Goal: Task Accomplishment & Management: Manage account settings

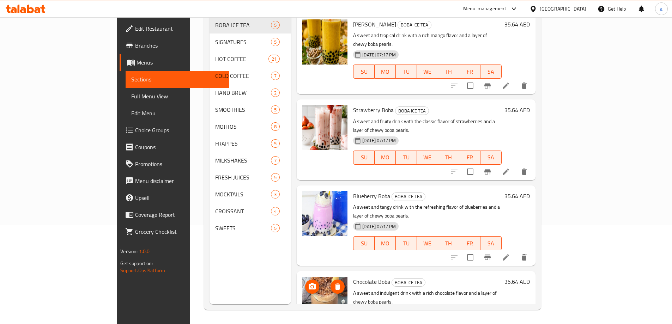
scroll to position [79, 0]
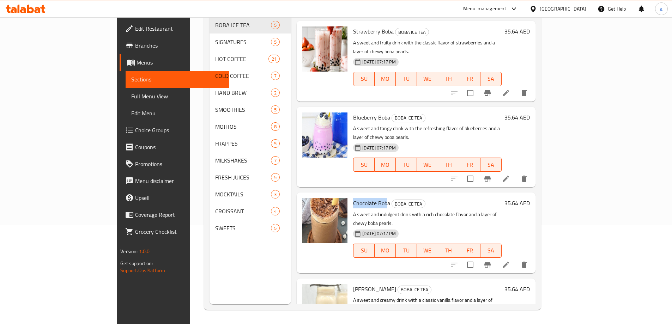
drag, startPoint x: 325, startPoint y: 166, endPoint x: 359, endPoint y: 162, distance: 33.8
click at [359, 198] on span "Chocolate Boba" at bounding box center [371, 203] width 37 height 11
click at [120, 50] on link "Branches" at bounding box center [174, 45] width 109 height 17
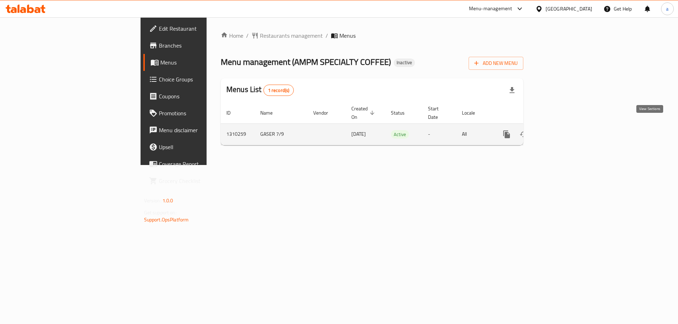
click at [566, 127] on link "enhanced table" at bounding box center [557, 134] width 17 height 17
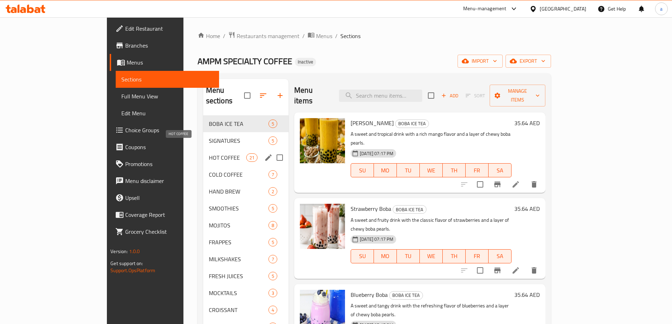
click at [209, 154] on span "HOT COFFEE" at bounding box center [227, 158] width 37 height 8
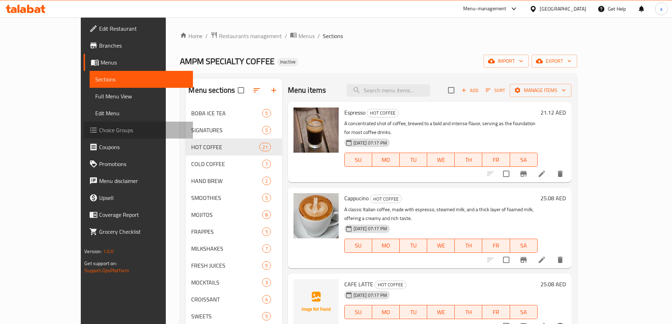
click at [99, 130] on span "Choice Groups" at bounding box center [143, 130] width 88 height 8
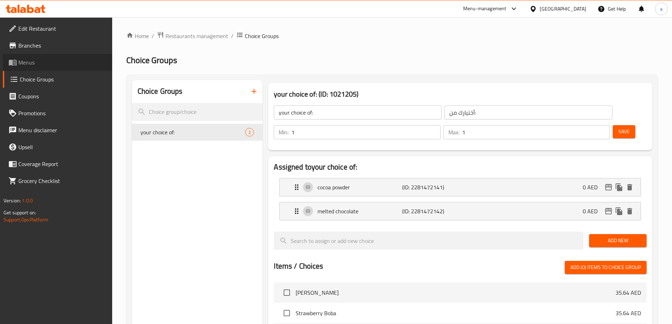
click at [47, 68] on link "Menus" at bounding box center [57, 62] width 109 height 17
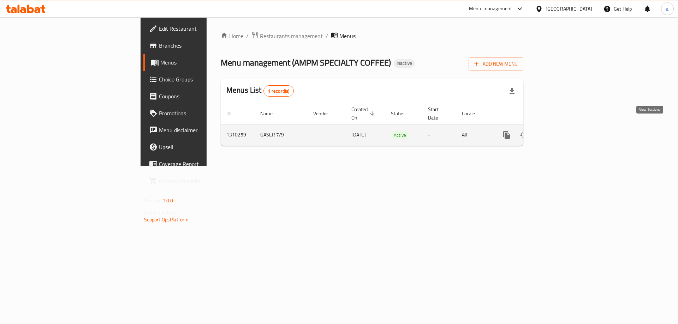
click at [566, 127] on link "enhanced table" at bounding box center [557, 135] width 17 height 17
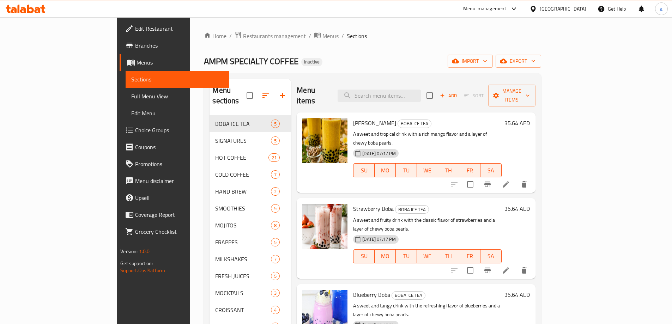
click at [135, 131] on span "Choice Groups" at bounding box center [179, 130] width 88 height 8
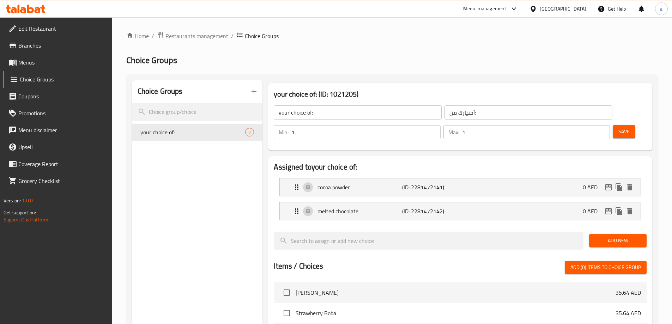
click at [251, 88] on icon "button" at bounding box center [254, 91] width 8 height 8
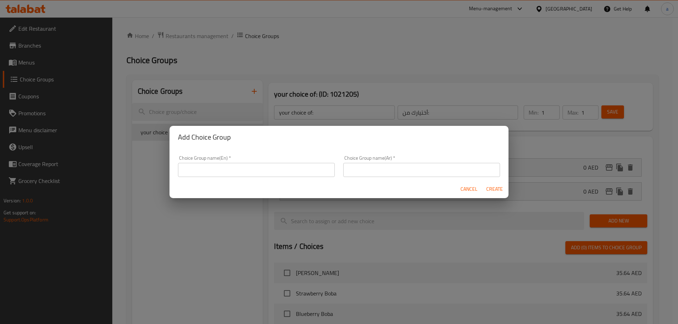
click at [247, 167] on input "text" at bounding box center [256, 170] width 157 height 14
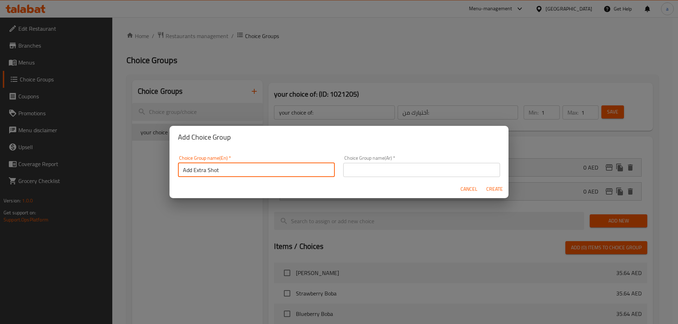
type input "Add Extra Shot"
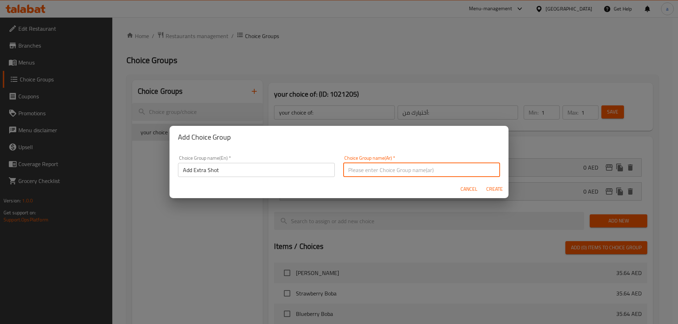
click at [407, 167] on input "text" at bounding box center [421, 170] width 157 height 14
type input "H"
type input "أضافة شوت أضافي"
click at [496, 192] on span "Create" at bounding box center [494, 189] width 17 height 9
type input "Add Extra Shot"
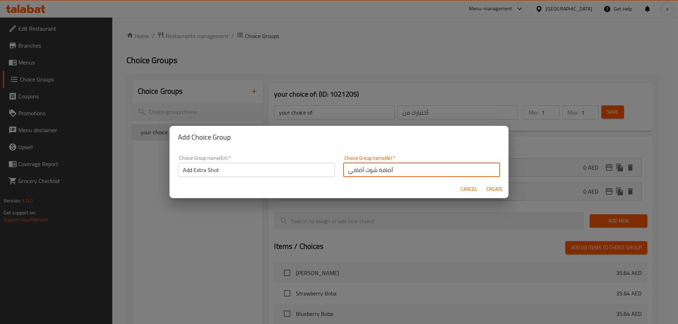
type input "أضافة شوت أضافي"
type input "0"
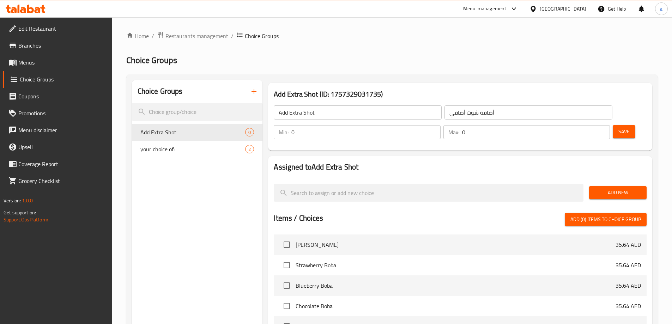
click at [588, 125] on input "0" at bounding box center [536, 132] width 148 height 14
type input "1"
click at [590, 125] on input "1" at bounding box center [536, 132] width 148 height 14
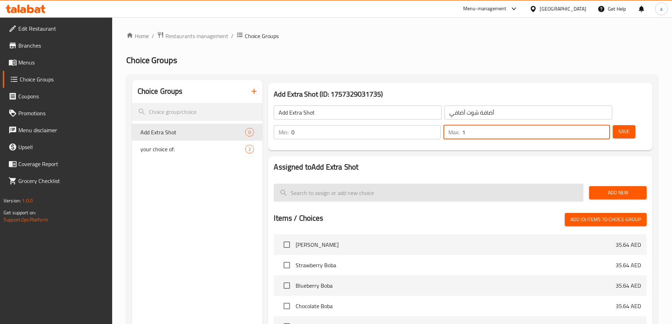
click at [428, 184] on input "search" at bounding box center [429, 193] width 310 height 18
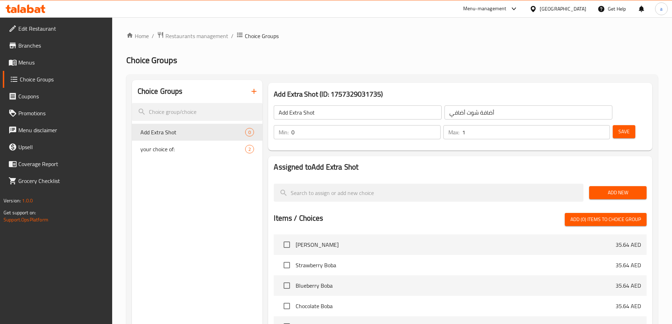
click at [597, 188] on span "Add New" at bounding box center [618, 192] width 46 height 9
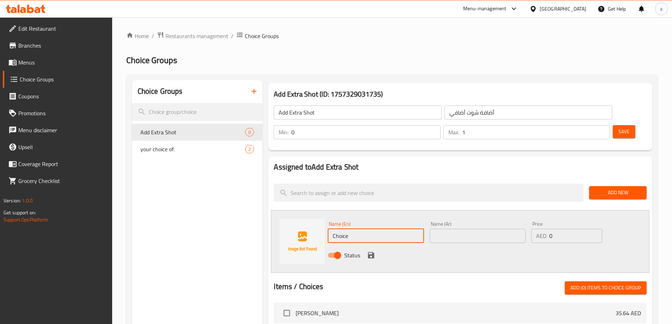
click at [401, 229] on input "Choice" at bounding box center [376, 236] width 96 height 14
paste input "Extra shot"
type input "Extra shot"
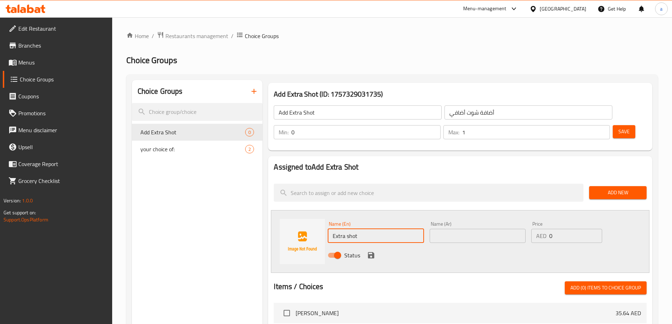
click at [491, 229] on input "text" at bounding box center [478, 236] width 96 height 14
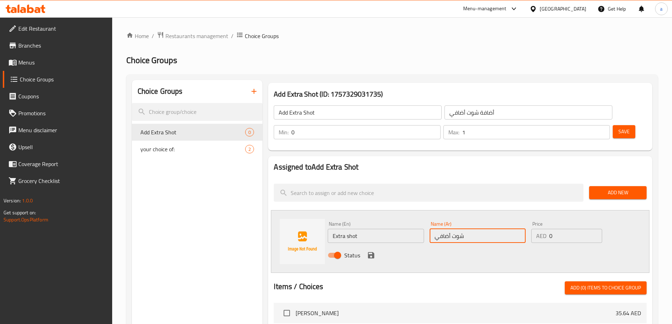
type input "شوت أضافي"
click at [569, 229] on input "0" at bounding box center [575, 236] width 53 height 14
type input "8"
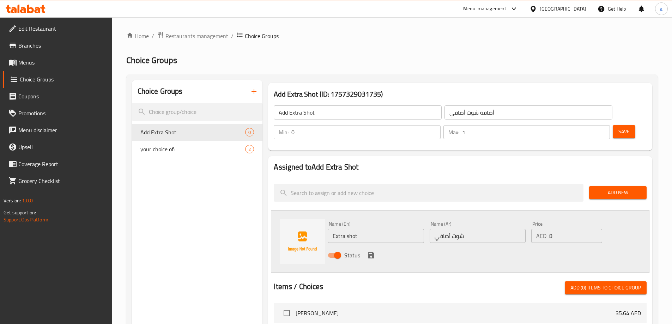
click at [378, 246] on div "Status" at bounding box center [478, 255] width 306 height 19
click at [371, 251] on icon "save" at bounding box center [371, 255] width 8 height 8
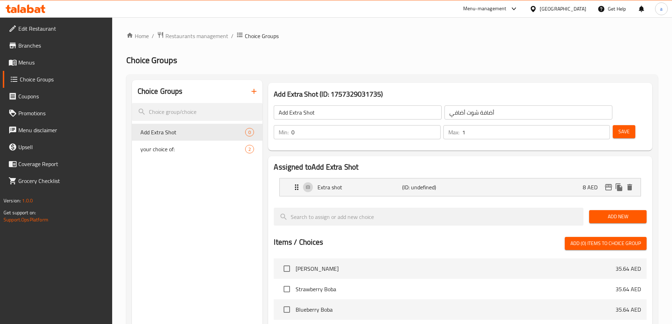
click at [619, 127] on span "Save" at bounding box center [624, 131] width 11 height 9
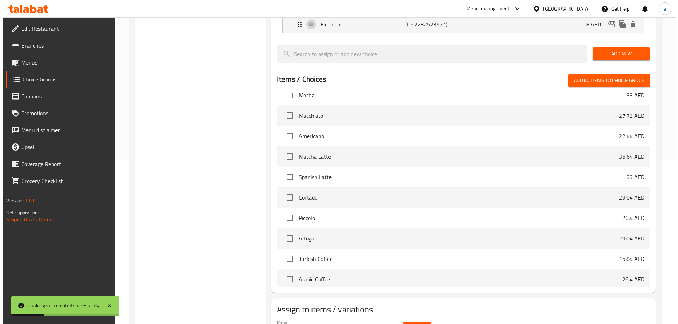
scroll to position [184, 0]
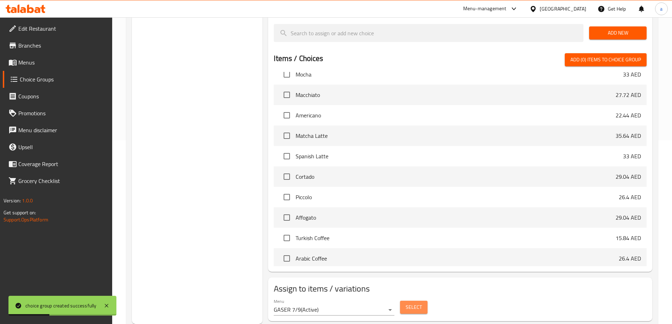
click at [423, 301] on button "Select" at bounding box center [414, 307] width 28 height 13
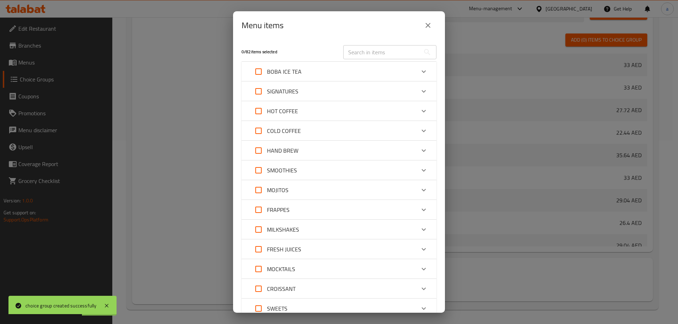
click at [257, 110] on input "Expand" at bounding box center [258, 111] width 17 height 17
checkbox input "true"
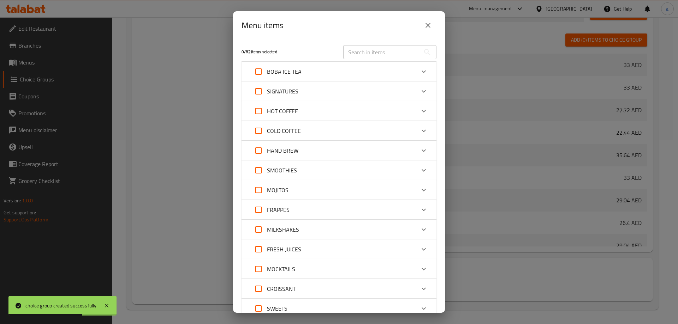
checkbox input "true"
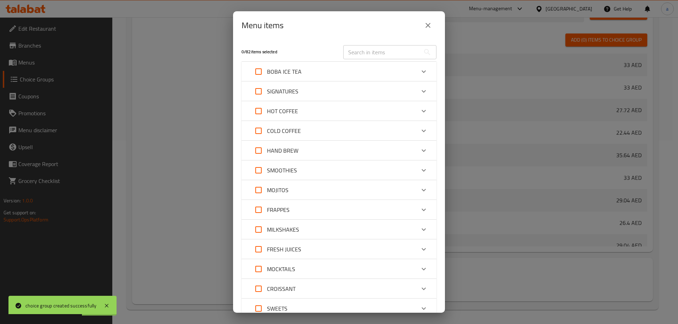
checkbox input "true"
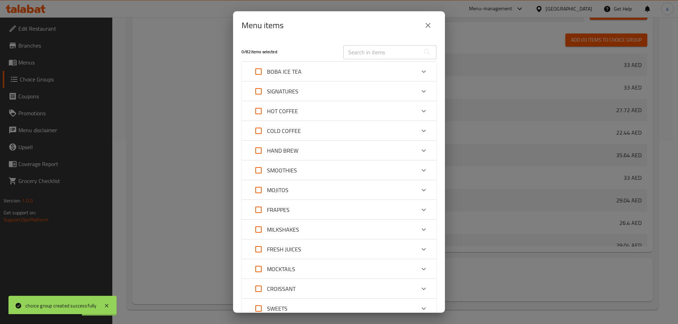
checkbox input "true"
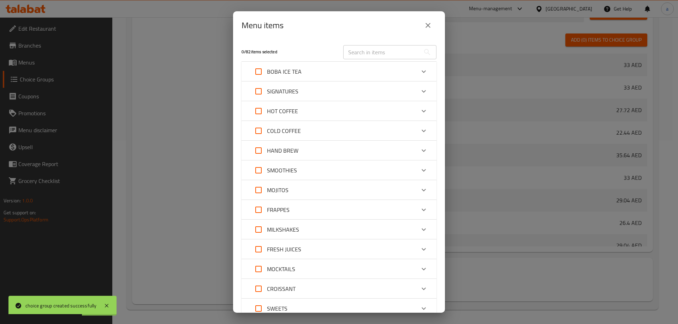
checkbox input "true"
click at [258, 131] on input "Expand" at bounding box center [258, 130] width 17 height 17
checkbox input "true"
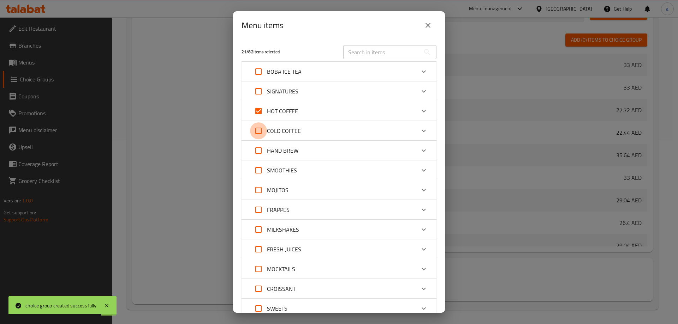
checkbox input "true"
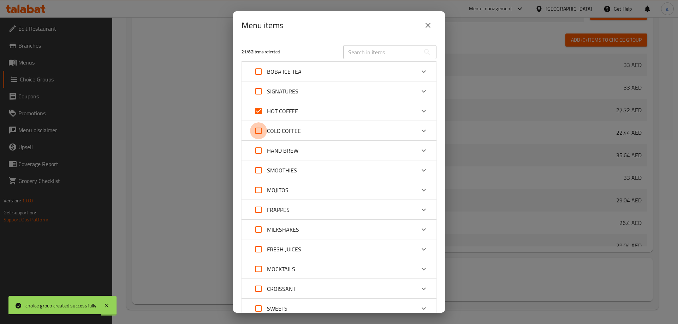
checkbox input "true"
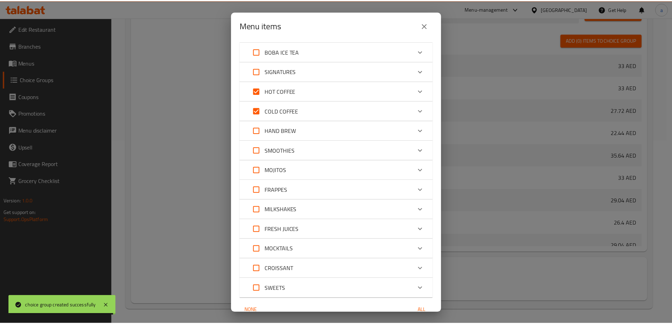
scroll to position [55, 0]
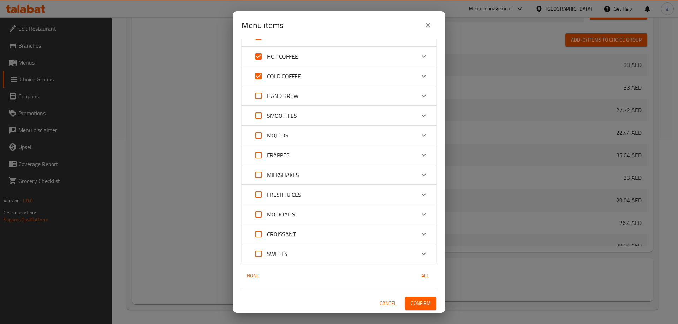
click at [411, 302] on span "Confirm" at bounding box center [420, 303] width 20 height 9
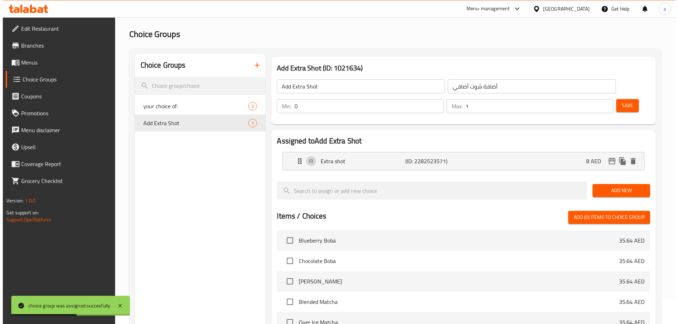
scroll to position [7, 0]
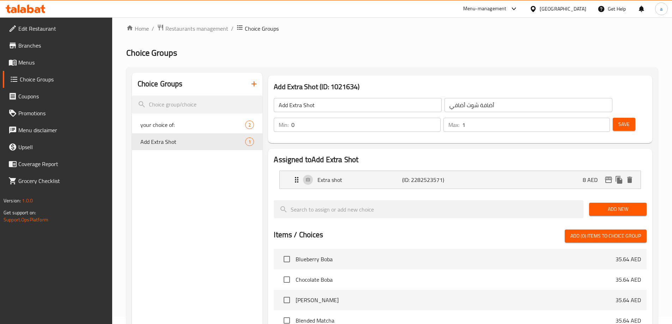
click at [261, 82] on button "button" at bounding box center [254, 84] width 17 height 17
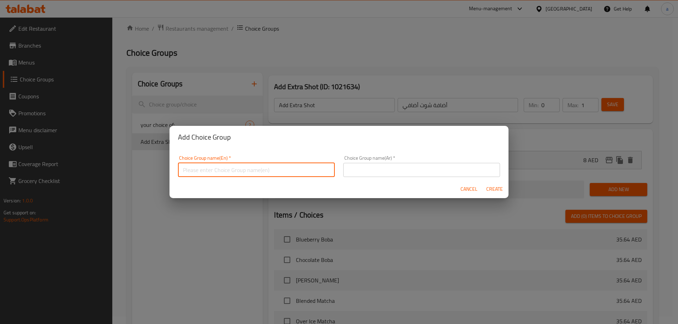
click at [229, 169] on input "text" at bounding box center [256, 170] width 157 height 14
paste input "Milk Add-ons"
type input "Milk Add-ons"
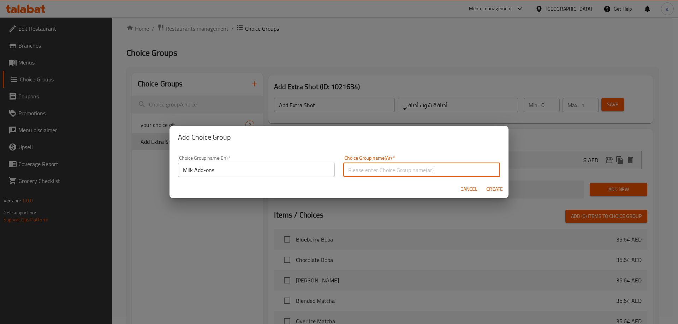
click at [367, 167] on input "text" at bounding box center [421, 170] width 157 height 14
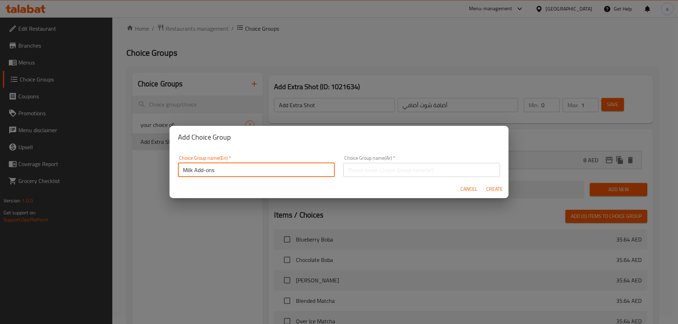
drag, startPoint x: 219, startPoint y: 170, endPoint x: 197, endPoint y: 167, distance: 22.8
click at [197, 167] on input "Milk Add-ons" at bounding box center [256, 170] width 157 height 14
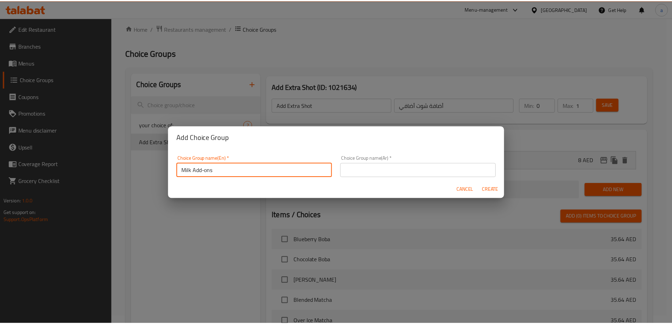
scroll to position [2, 0]
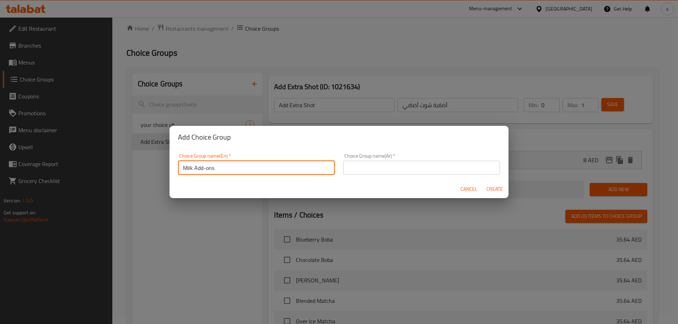
drag, startPoint x: 195, startPoint y: 169, endPoint x: 223, endPoint y: 173, distance: 28.3
click at [223, 173] on input "Milk Add-ons" at bounding box center [256, 168] width 157 height 14
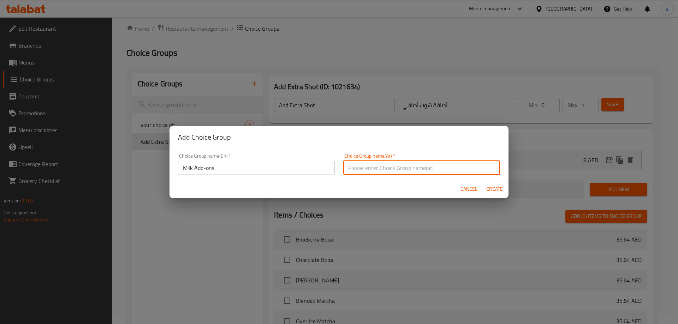
click at [352, 168] on input "text" at bounding box center [421, 168] width 157 height 14
type input "إضافات الحليب"
click at [492, 187] on span "Create" at bounding box center [494, 189] width 17 height 9
type input "Milk Add-ons"
type input "إضافات الحليب"
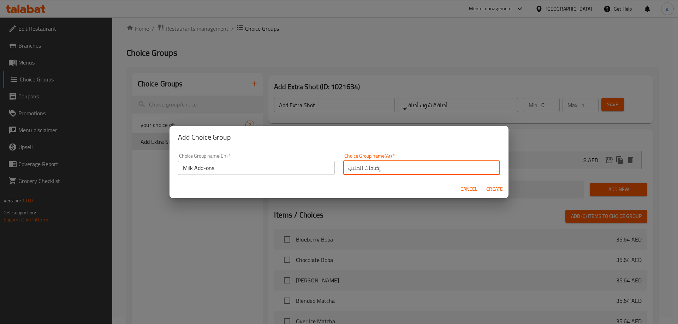
type input "0"
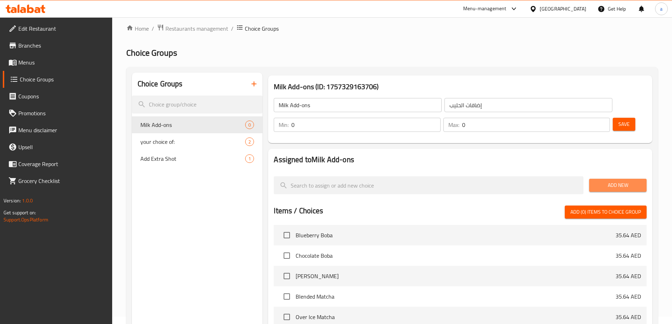
click at [611, 181] on span "Add New" at bounding box center [618, 185] width 46 height 9
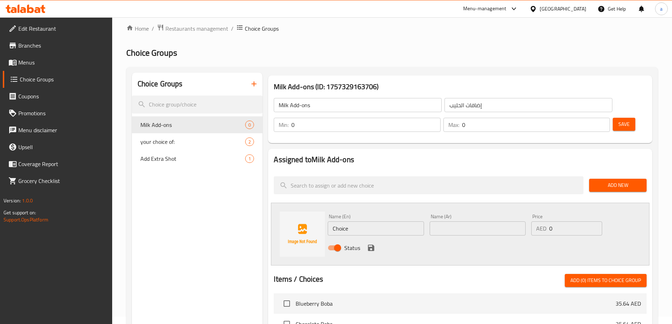
click at [391, 222] on input "Choice" at bounding box center [376, 229] width 96 height 14
paste input "lactose fre"
type input "lactose free"
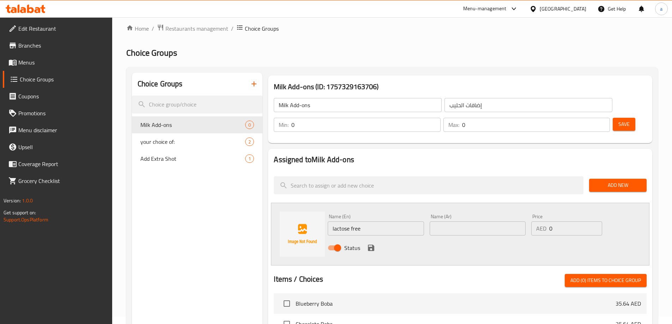
click at [461, 222] on input "text" at bounding box center [478, 229] width 96 height 14
paste input "خالي من اللاكتوز"
type input "خالي من اللاكتوز"
click at [555, 222] on input "0" at bounding box center [575, 229] width 53 height 14
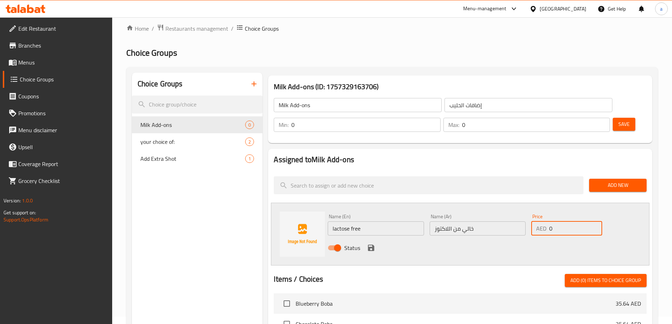
click at [555, 222] on input "0" at bounding box center [575, 229] width 53 height 14
type input "7"
click at [372, 245] on icon "save" at bounding box center [371, 248] width 6 height 6
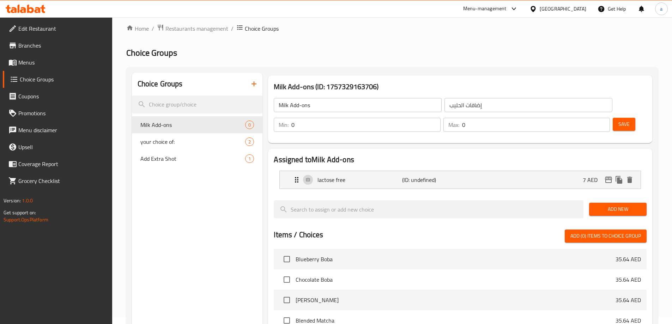
click at [629, 205] on span "Add New" at bounding box center [618, 209] width 46 height 9
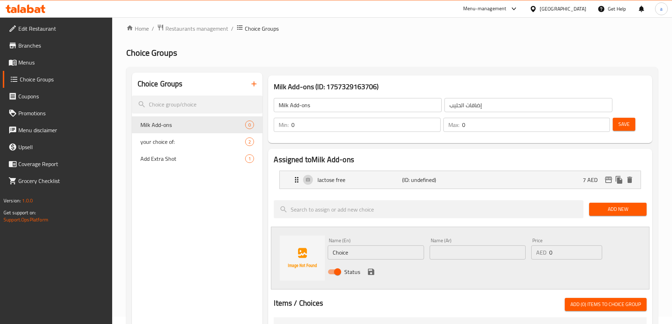
click at [376, 246] on input "Choice" at bounding box center [376, 253] width 96 height 14
paste input "Oat milk"
type input "Oat milk"
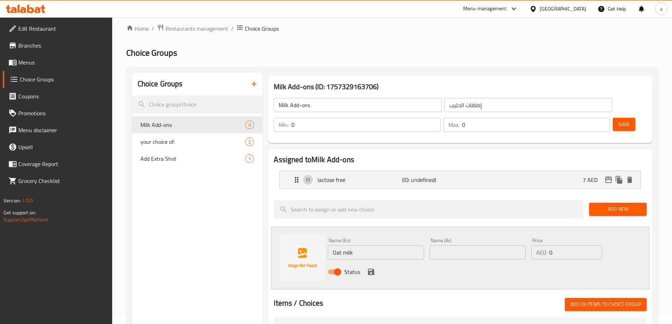
click at [451, 246] on input "text" at bounding box center [478, 253] width 96 height 14
paste input "حليب الشوفان"
type input "حليب الشوفان"
click at [556, 246] on input "0" at bounding box center [575, 253] width 53 height 14
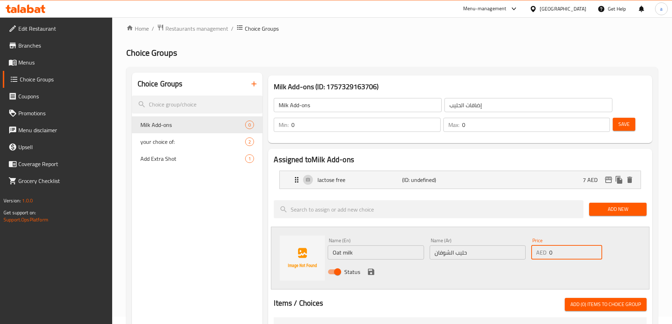
click at [556, 246] on input "0" at bounding box center [575, 253] width 53 height 14
type input "7"
click at [373, 269] on icon "save" at bounding box center [371, 272] width 6 height 6
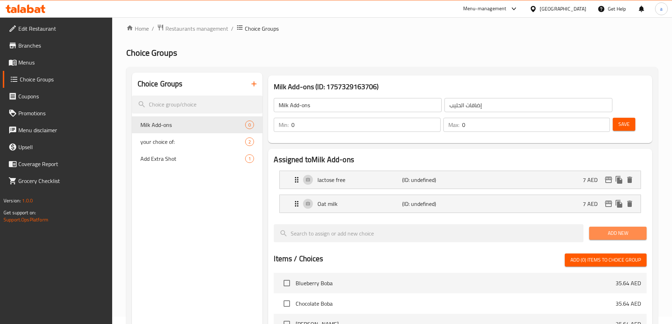
click at [615, 229] on span "Add New" at bounding box center [618, 233] width 46 height 9
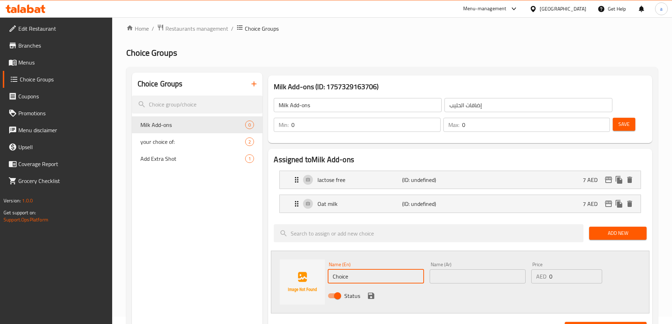
click at [375, 270] on input "Choice" at bounding box center [376, 277] width 96 height 14
paste input "oconut milk"
type input "Coconut milk"
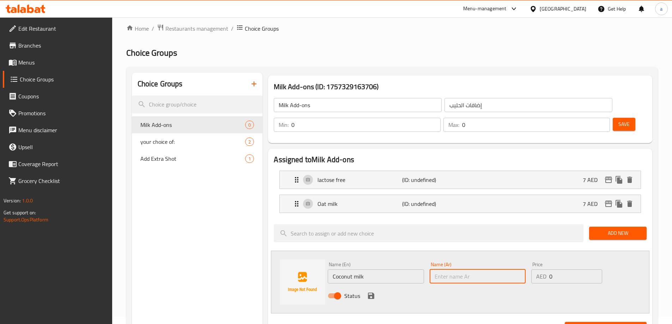
click at [459, 270] on input "text" at bounding box center [478, 277] width 96 height 14
paste input "حليب جوز الهند"
type input "حليب جوز الهند"
click at [561, 270] on input "0" at bounding box center [575, 277] width 53 height 14
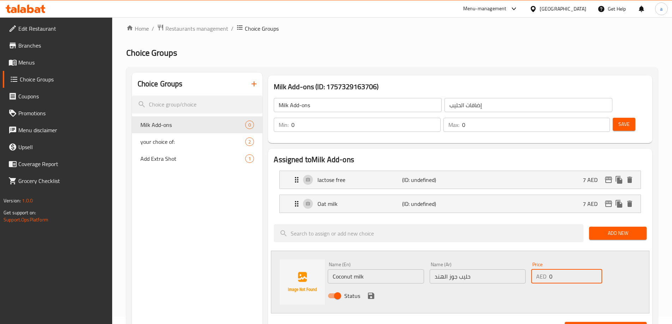
click at [561, 270] on input "0" at bounding box center [575, 277] width 53 height 14
type input "7"
click at [372, 293] on icon "save" at bounding box center [371, 296] width 6 height 6
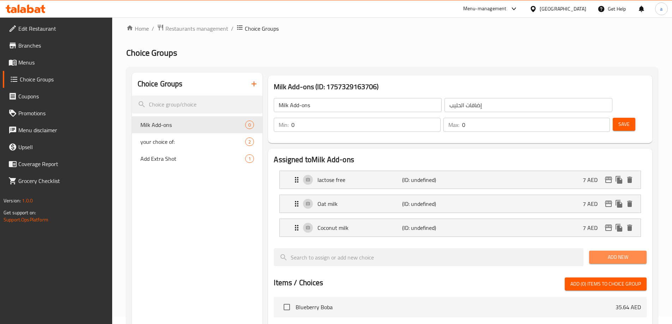
click at [610, 253] on span "Add New" at bounding box center [618, 257] width 46 height 9
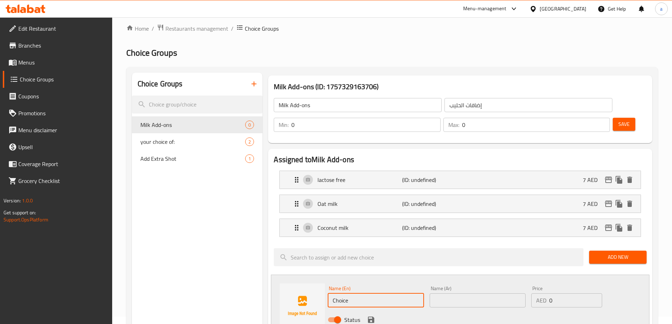
click at [388, 294] on input "Choice" at bounding box center [376, 301] width 96 height 14
paste input "Almond Milk"
type input "Almond Milk"
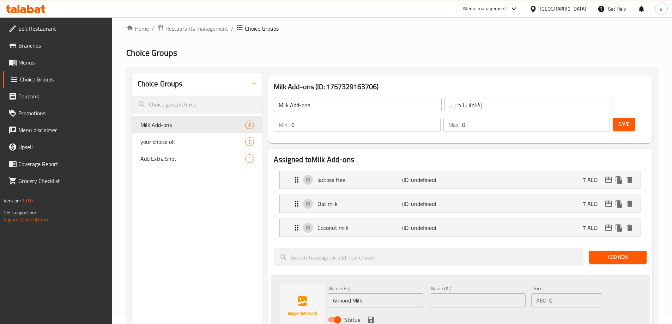
click at [454, 294] on input "text" at bounding box center [478, 301] width 96 height 14
paste input "حليب اللوز"
type input "حليب اللوز"
click at [561, 294] on input "0" at bounding box center [575, 301] width 53 height 14
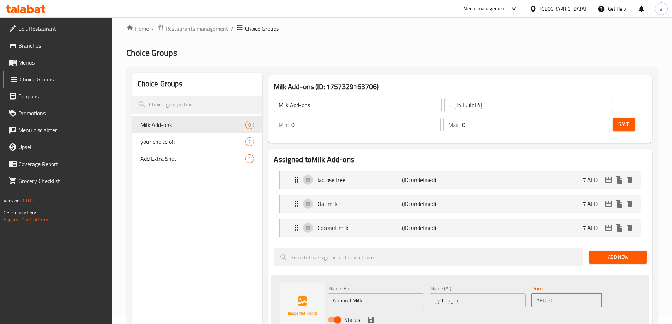
click at [561, 294] on input "0" at bounding box center [575, 301] width 53 height 14
type input "7"
click at [371, 316] on icon "save" at bounding box center [371, 320] width 8 height 8
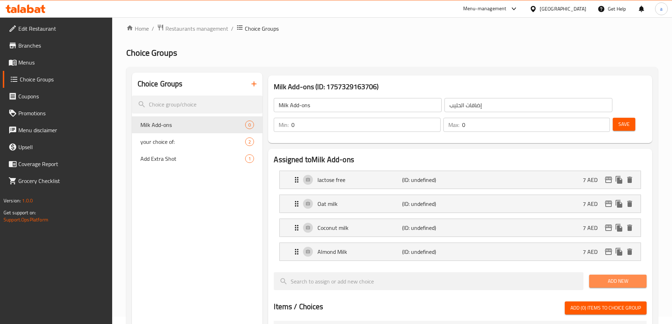
click at [632, 275] on button "Add New" at bounding box center [618, 281] width 58 height 13
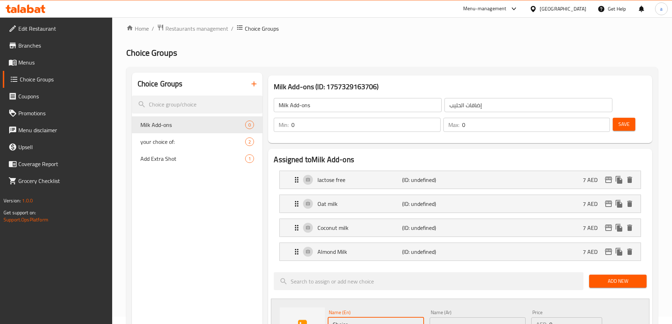
click at [398, 318] on input "Choice" at bounding box center [376, 325] width 96 height 14
paste input "Full Fat milk"
type input "Full Fat milk"
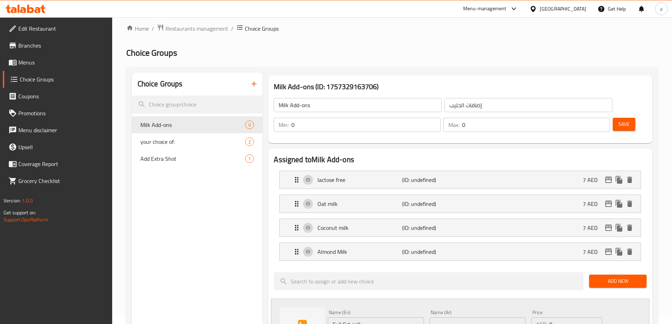
click at [468, 318] on input "text" at bounding box center [478, 325] width 96 height 14
paste input "حليب كامل الدسم"
type input "حليب كامل الدسم"
click at [567, 318] on input "0" at bounding box center [575, 325] width 53 height 14
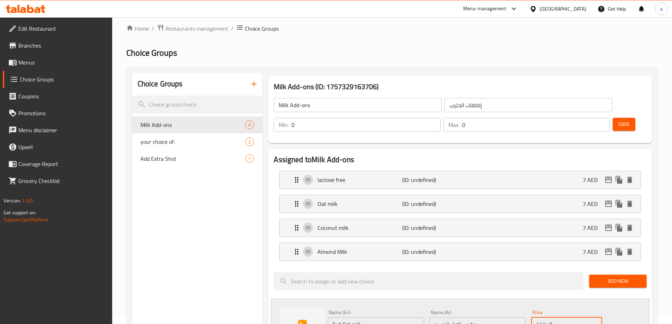
click at [567, 318] on input "0" at bounding box center [575, 325] width 53 height 14
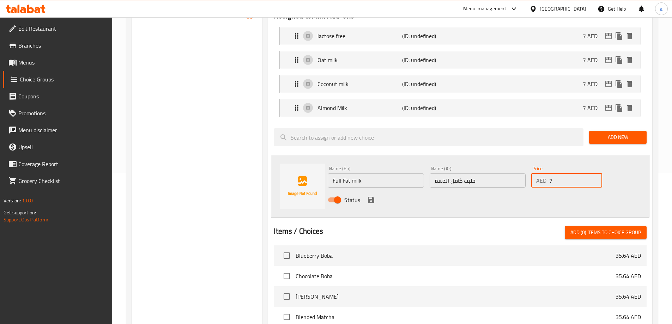
scroll to position [184, 0]
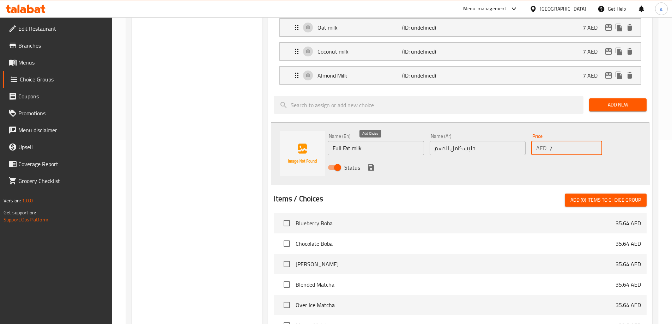
type input "7"
click at [369, 164] on icon "save" at bounding box center [371, 167] width 6 height 6
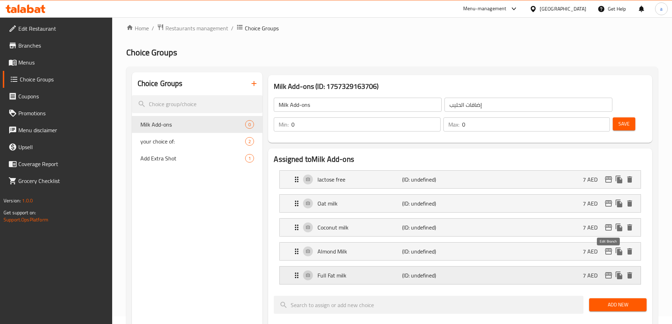
scroll to position [7, 0]
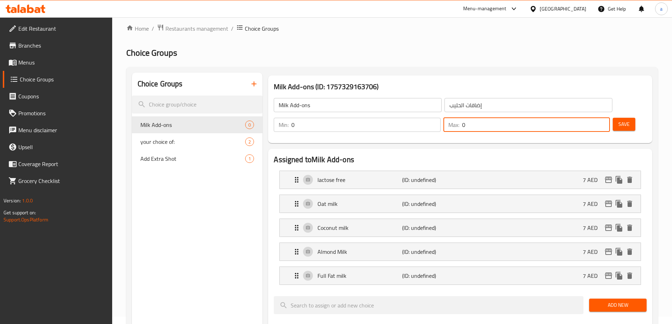
click at [584, 118] on input "0" at bounding box center [536, 125] width 148 height 14
type input "1"
click at [619, 120] on span "Save" at bounding box center [624, 124] width 11 height 9
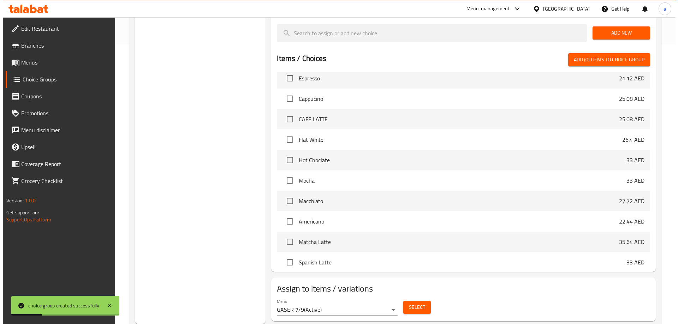
scroll to position [219, 0]
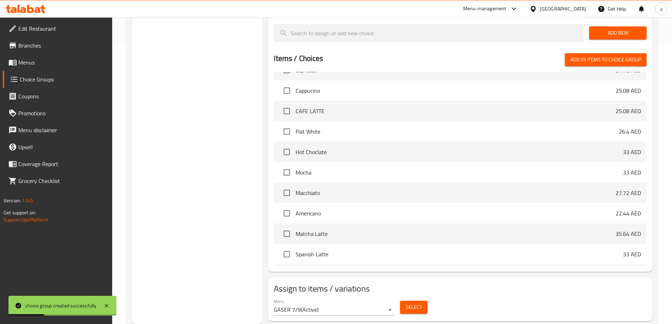
click at [418, 303] on span "Select" at bounding box center [414, 307] width 16 height 9
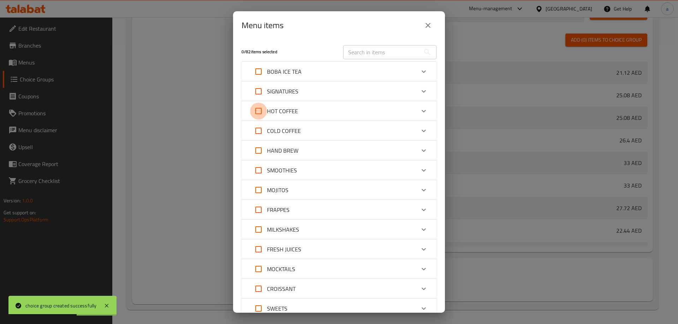
click at [257, 112] on input "Expand" at bounding box center [258, 111] width 17 height 17
checkbox input "true"
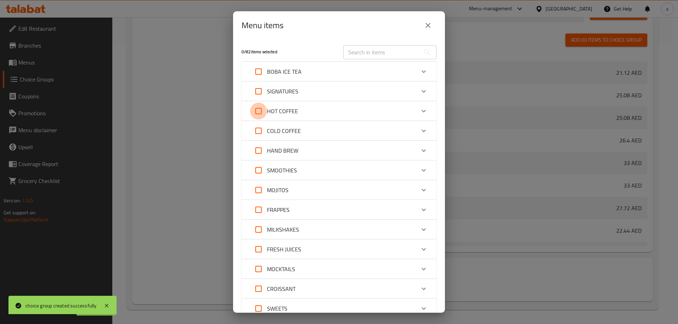
checkbox input "true"
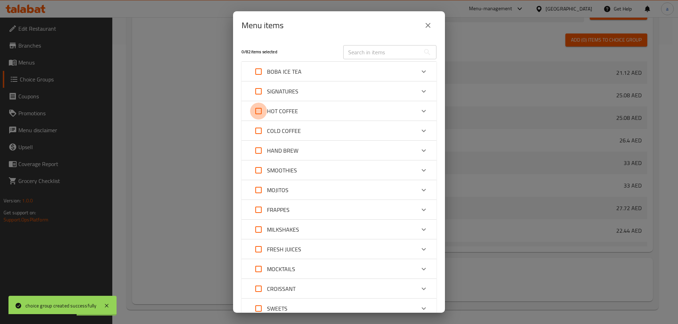
checkbox input "true"
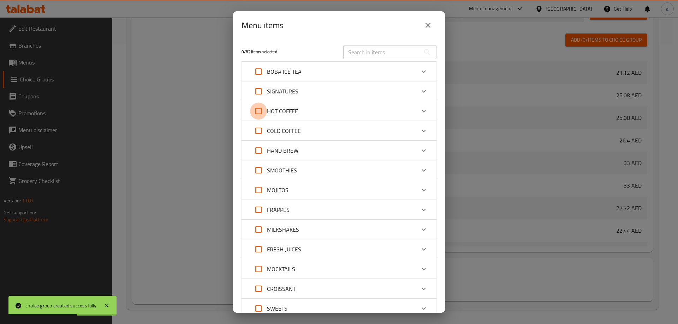
checkbox input "true"
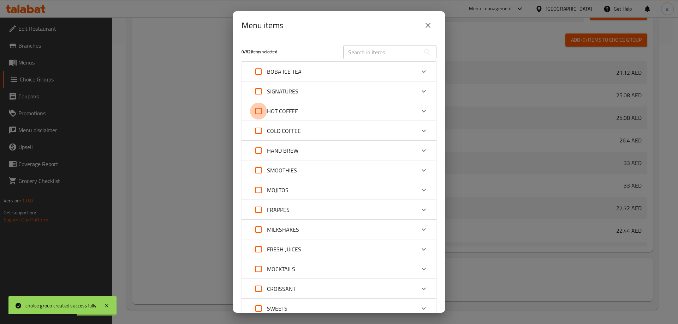
checkbox input "true"
click at [256, 133] on input "Expand" at bounding box center [258, 130] width 17 height 17
checkbox input "true"
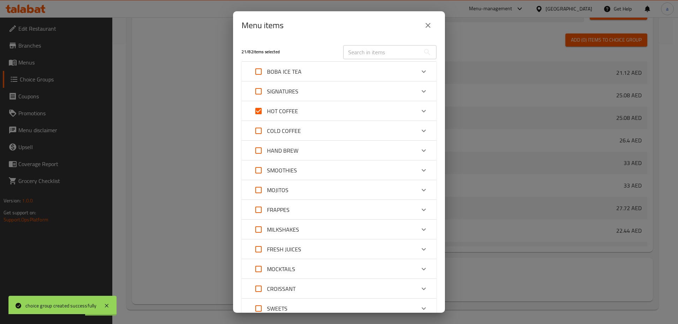
checkbox input "true"
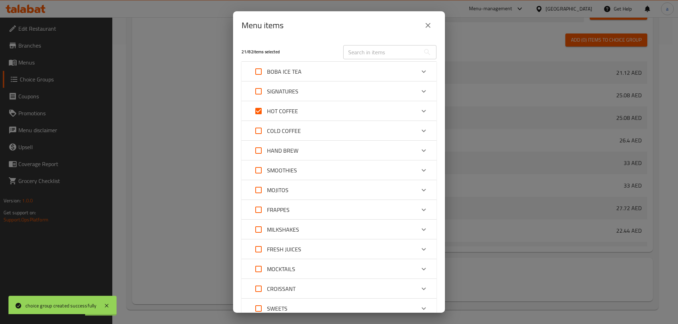
checkbox input "true"
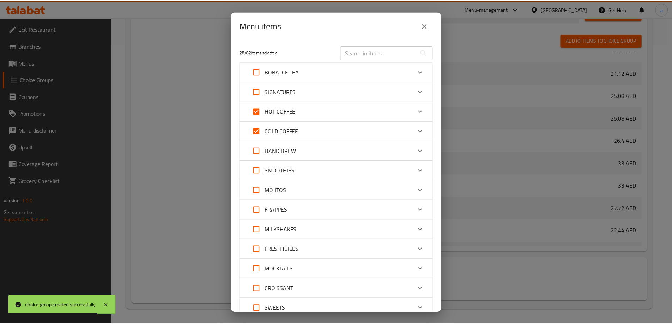
scroll to position [55, 0]
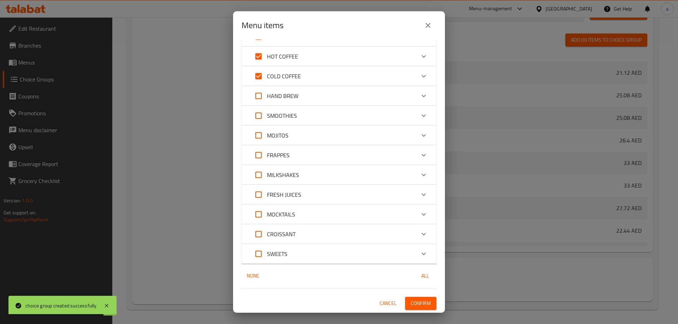
click at [414, 299] on span "Confirm" at bounding box center [420, 303] width 20 height 9
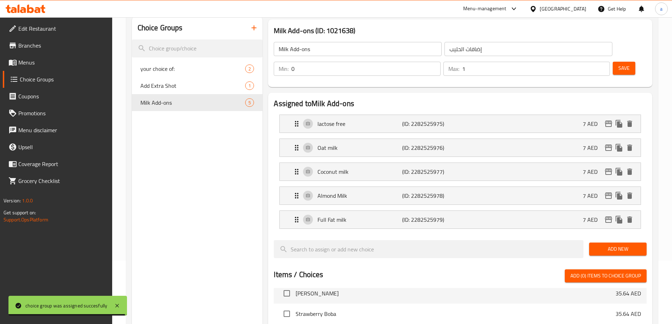
scroll to position [0, 0]
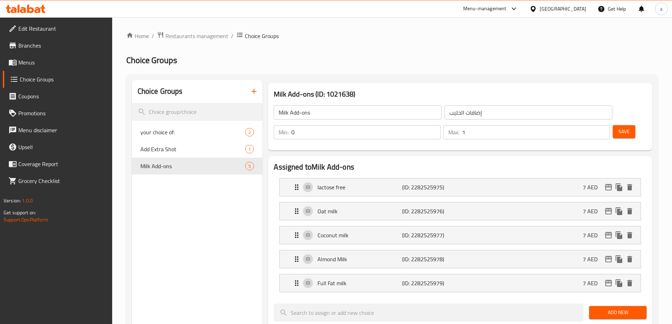
click at [254, 89] on icon "button" at bounding box center [254, 91] width 8 height 8
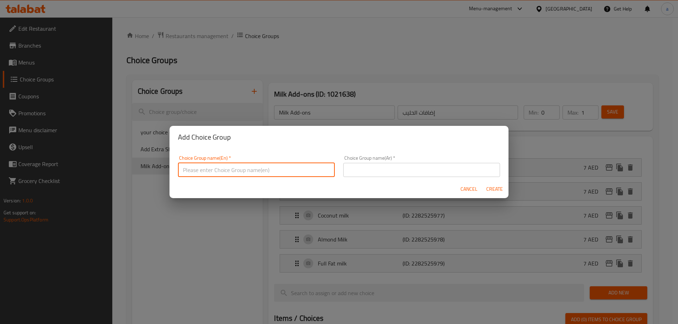
click at [290, 164] on input "text" at bounding box center [256, 170] width 157 height 14
paste input "Syrup add-ons"
type input "Syrup add-ons"
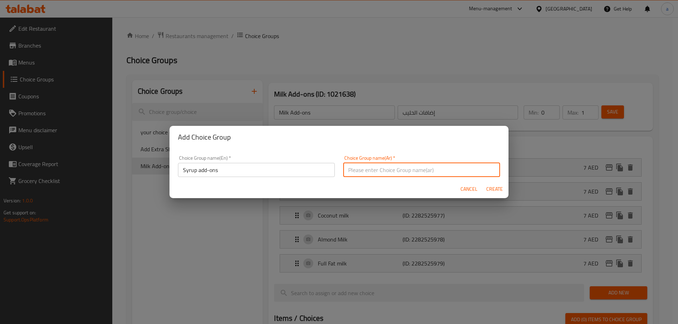
click at [360, 167] on input "text" at bounding box center [421, 170] width 157 height 14
click at [352, 173] on input "إضافات الحليب" at bounding box center [421, 170] width 157 height 14
type input "إضافات الشراب"
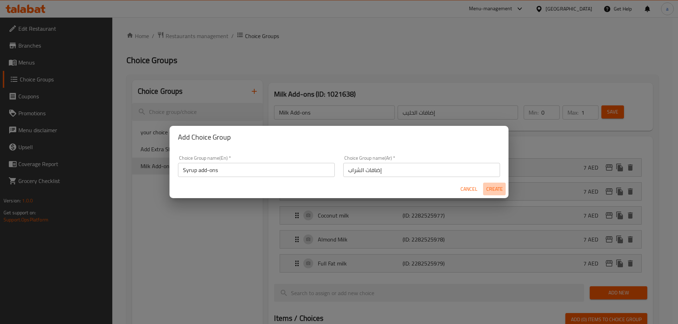
drag, startPoint x: 353, startPoint y: 170, endPoint x: 500, endPoint y: 187, distance: 148.1
click at [500, 187] on span "Create" at bounding box center [494, 189] width 17 height 9
type input "Syrup add-ons"
type input "إضافات الشراب"
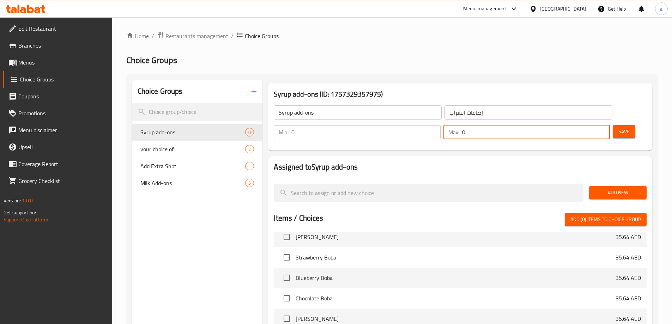
click at [583, 125] on input "0" at bounding box center [536, 132] width 148 height 14
type input "1"
click at [625, 188] on span "Add New" at bounding box center [618, 192] width 46 height 9
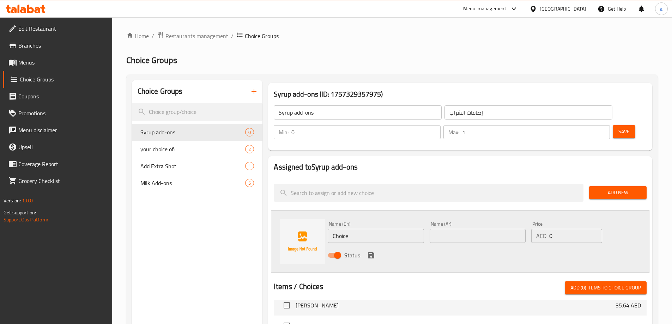
click at [385, 229] on input "Choice" at bounding box center [376, 236] width 96 height 14
paste input "Vanilla Syrup"
type input "Vanilla Syrup"
click at [468, 229] on input "text" at bounding box center [478, 236] width 96 height 14
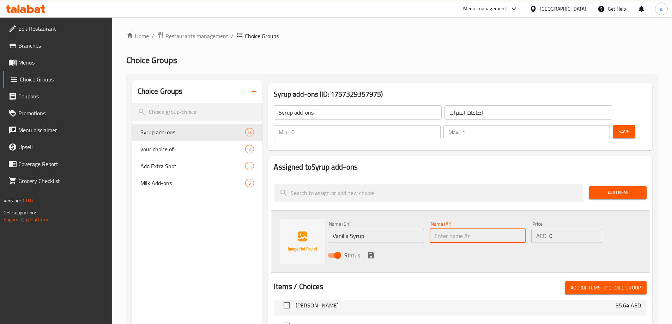
paste input "شراب الفانيليا"
type input "شراب الفانيليا"
click at [563, 229] on input "0" at bounding box center [575, 236] width 53 height 14
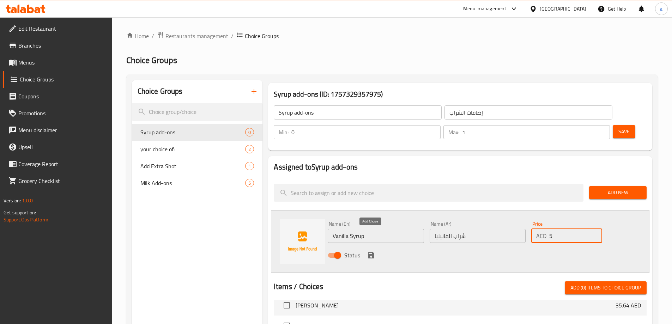
type input "5"
click at [367, 251] on icon "save" at bounding box center [371, 255] width 8 height 8
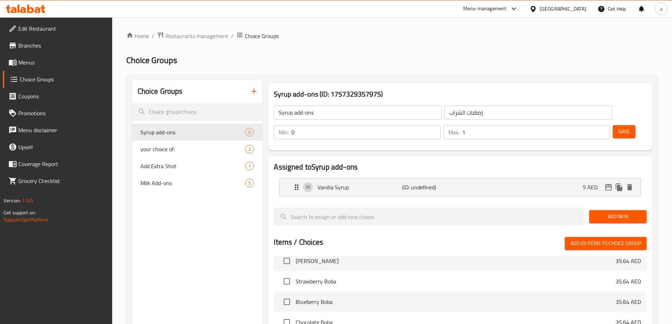
click at [614, 212] on span "Add New" at bounding box center [618, 216] width 46 height 9
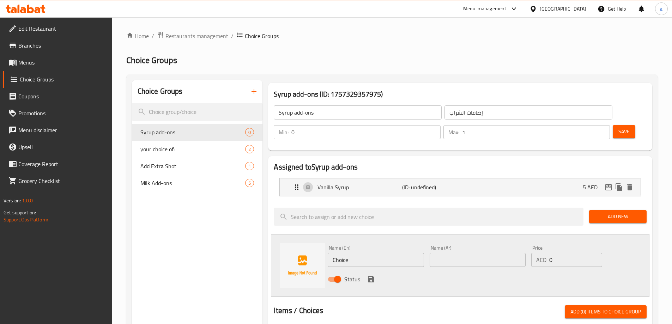
click at [408, 253] on input "Choice" at bounding box center [376, 260] width 96 height 14
paste input "ramel Syrup"
type input "Carmel Syrup"
click at [448, 253] on input "text" at bounding box center [478, 260] width 96 height 14
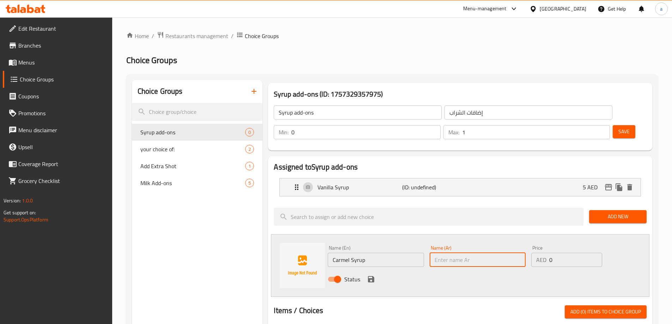
paste input "شراب الكراميل"
type input "شراب الكراميل"
click at [581, 253] on input "0" at bounding box center [575, 260] width 53 height 14
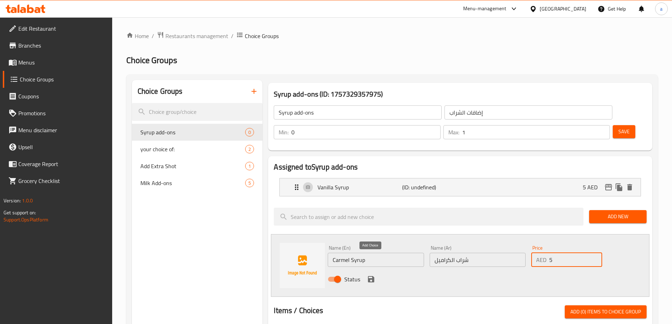
type input "5"
click at [371, 275] on icon "save" at bounding box center [371, 279] width 8 height 8
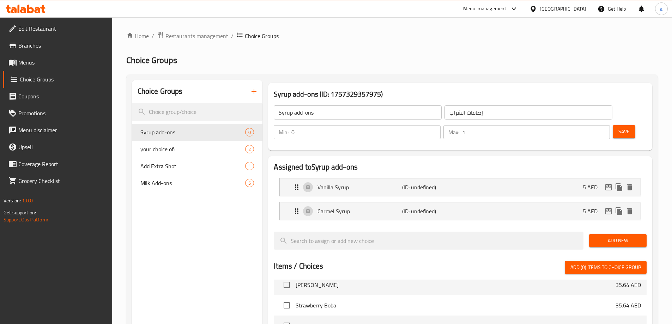
click at [619, 236] on span "Add New" at bounding box center [618, 240] width 46 height 9
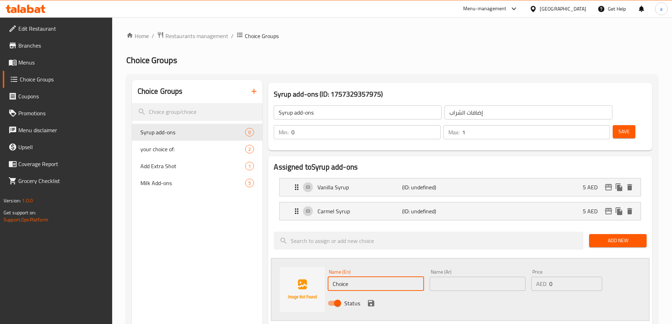
click at [365, 277] on input "Choice" at bounding box center [376, 284] width 96 height 14
paste input "Sea salt Syrup"
type input "Sea salt Syrup"
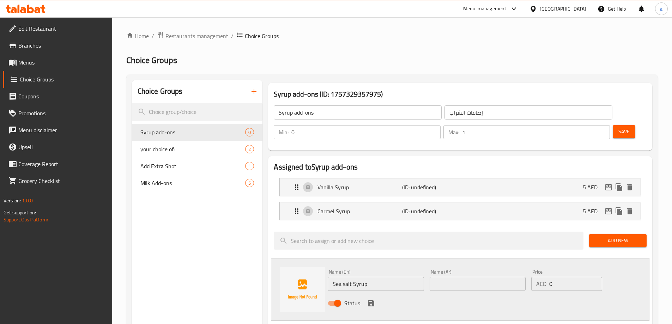
click at [461, 277] on input "text" at bounding box center [478, 284] width 96 height 14
paste input "شراب ملح البحر"
type input "شراب ملح البحر"
click at [571, 277] on input "0" at bounding box center [575, 284] width 53 height 14
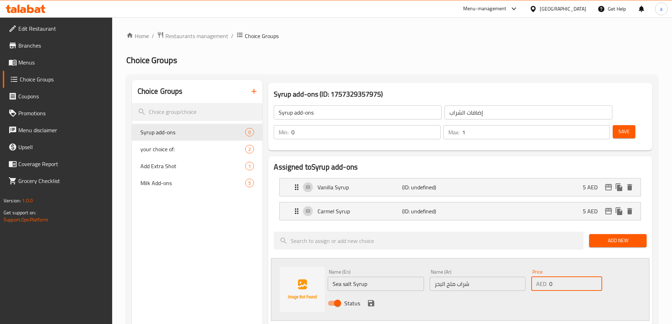
click at [571, 277] on input "0" at bounding box center [575, 284] width 53 height 14
type input "5"
click at [375, 299] on icon "save" at bounding box center [371, 303] width 8 height 8
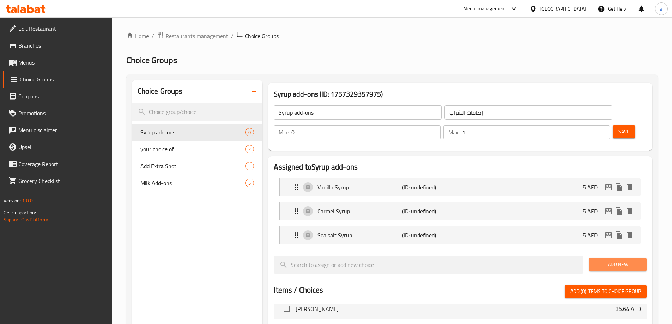
click at [597, 260] on span "Add New" at bounding box center [618, 264] width 46 height 9
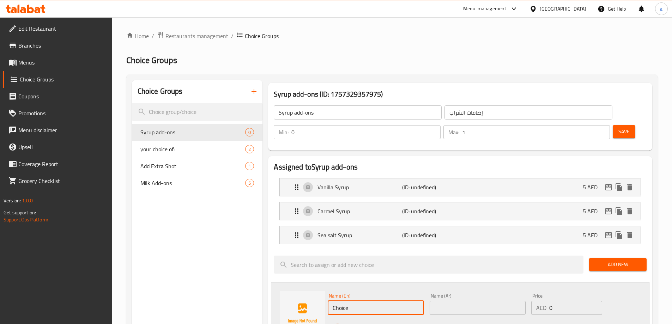
click at [389, 301] on input "Choice" at bounding box center [376, 308] width 96 height 14
paste input "Honey"
type input "Honey"
click at [442, 301] on input "text" at bounding box center [478, 308] width 96 height 14
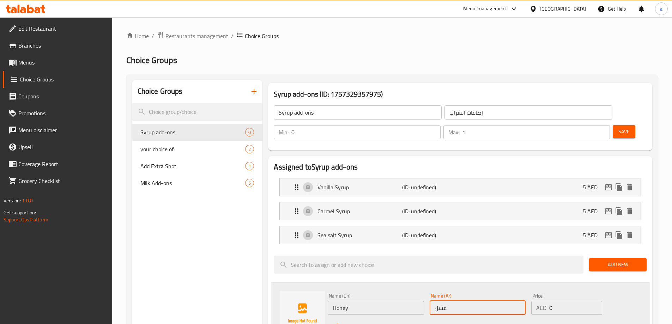
type input "عسل"
click at [587, 301] on input "0" at bounding box center [575, 308] width 53 height 14
type input "5"
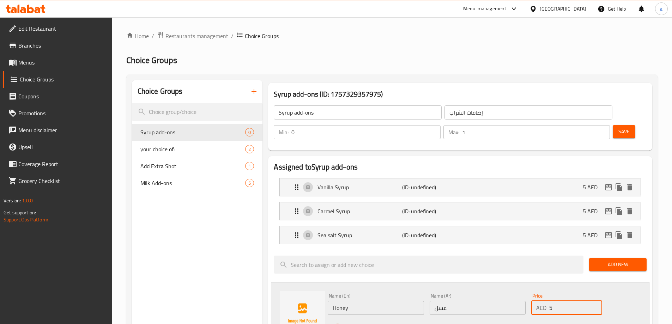
click at [602, 260] on span "Add New" at bounding box center [618, 264] width 46 height 9
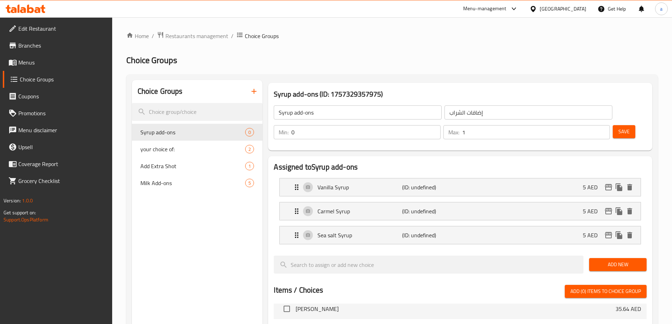
click at [621, 253] on div "Add New" at bounding box center [618, 265] width 63 height 24
click at [621, 258] on button "Add New" at bounding box center [618, 264] width 58 height 13
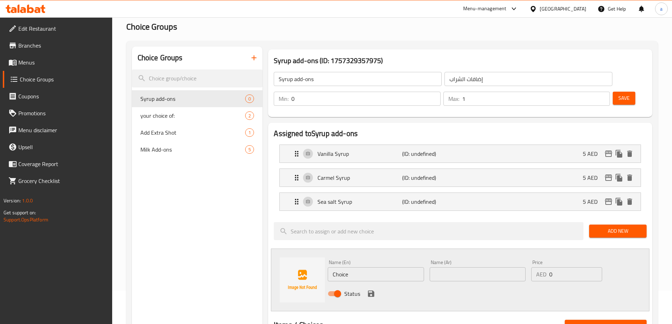
scroll to position [71, 0]
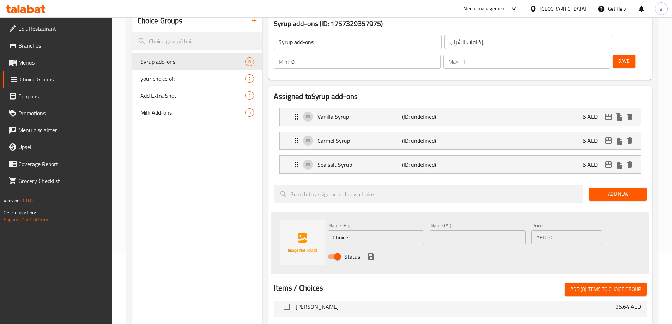
click at [396, 230] on input "Choice" at bounding box center [376, 237] width 96 height 14
paste input "Honey"
type input "Honey"
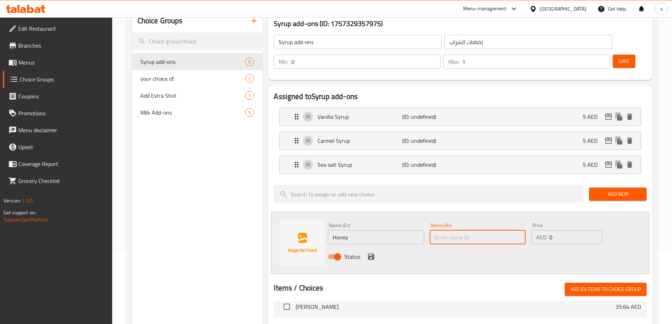
click at [464, 230] on input "text" at bounding box center [478, 237] width 96 height 14
type input "عسل"
click at [558, 230] on input "0" at bounding box center [575, 237] width 53 height 14
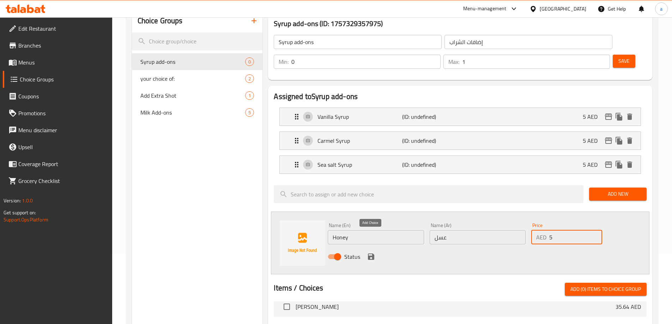
type input "5"
click at [372, 254] on icon "save" at bounding box center [371, 257] width 6 height 6
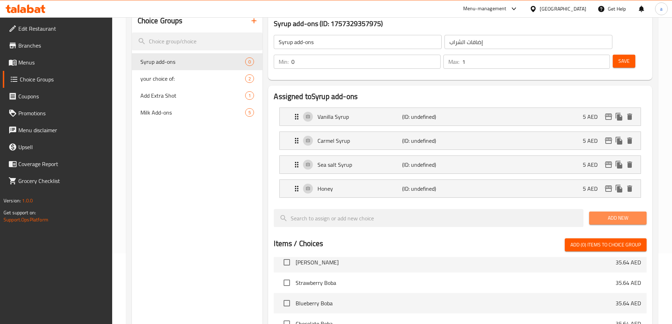
click at [606, 212] on button "Add New" at bounding box center [618, 218] width 58 height 13
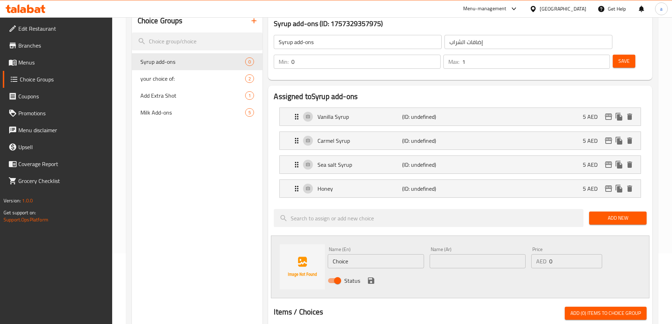
click at [399, 254] on input "Choice" at bounding box center [376, 261] width 96 height 14
paste input "Hazelnut"
type input "Hazelnut"
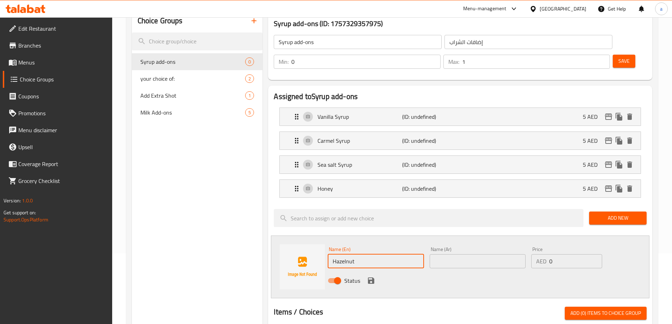
click at [483, 254] on input "text" at bounding box center [478, 261] width 96 height 14
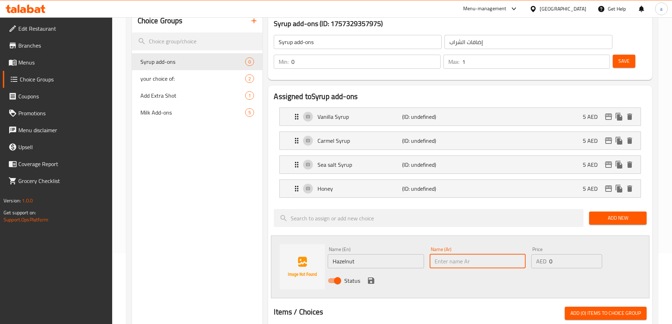
click at [452, 254] on input "text" at bounding box center [478, 261] width 96 height 14
paste input "البندق"
type input "البندق"
click at [566, 254] on input "0" at bounding box center [575, 261] width 53 height 14
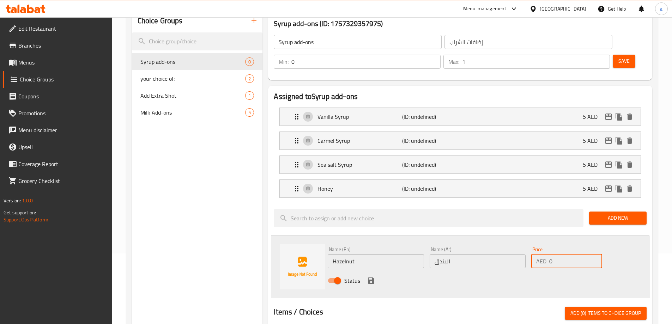
click at [566, 254] on input "0" at bounding box center [575, 261] width 53 height 14
type input "5"
click at [374, 278] on icon "save" at bounding box center [371, 281] width 6 height 6
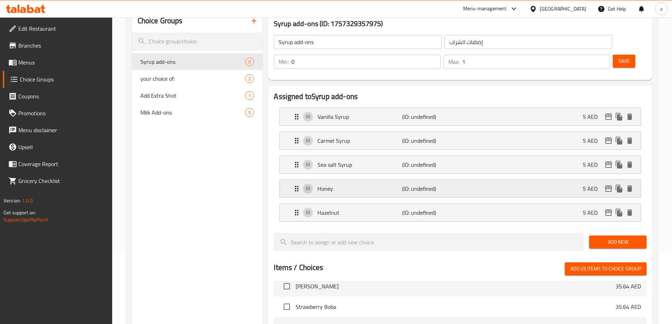
click at [405, 180] on div "Honey (ID: undefined) 5 AED" at bounding box center [463, 189] width 340 height 18
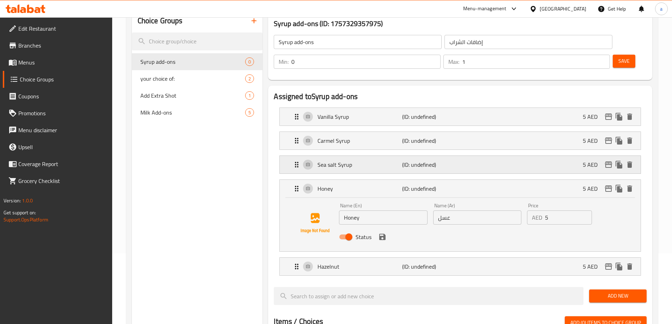
click at [362, 156] on div "Sea salt Syrup (ID: undefined) 5 AED" at bounding box center [463, 165] width 340 height 18
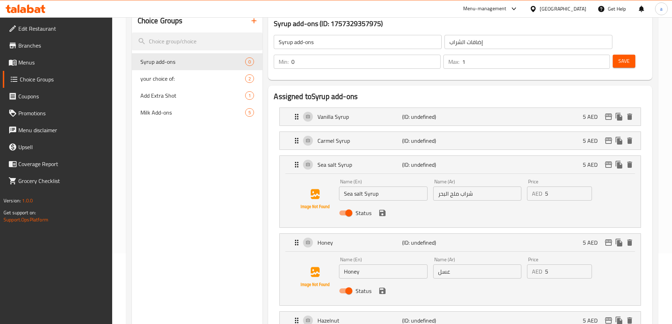
click at [381, 187] on input "Sea salt Syrup" at bounding box center [383, 194] width 88 height 14
click at [364, 312] on div "Hazelnut (ID: undefined) 5 AED" at bounding box center [463, 321] width 340 height 18
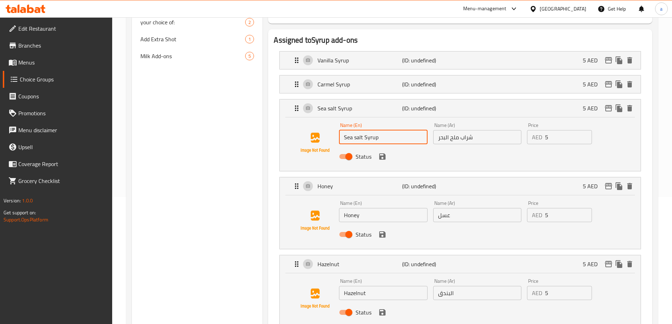
scroll to position [176, 0]
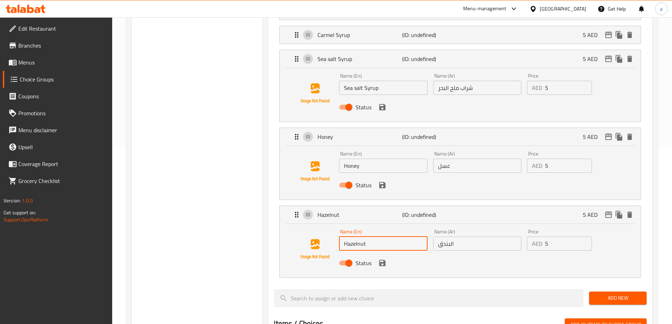
click at [386, 237] on input "Hazelnut" at bounding box center [383, 244] width 88 height 14
type input "Hazelnut"
click at [216, 214] on div "Choice Groups Syrup add-ons 0 your choice of: 2 Add Extra Shot 1 Milk Add-ons 5" at bounding box center [197, 247] width 131 height 686
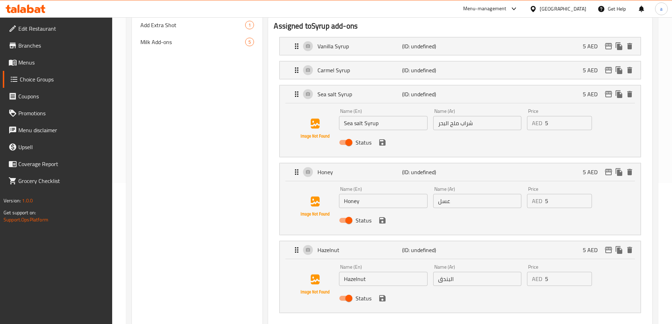
scroll to position [106, 0]
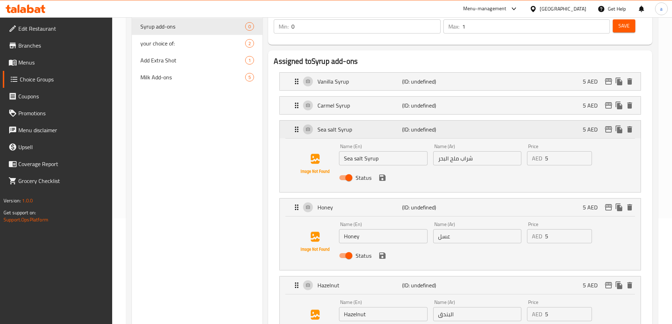
click at [299, 121] on div "Sea salt Syrup (ID: undefined) 5 AED" at bounding box center [463, 130] width 340 height 18
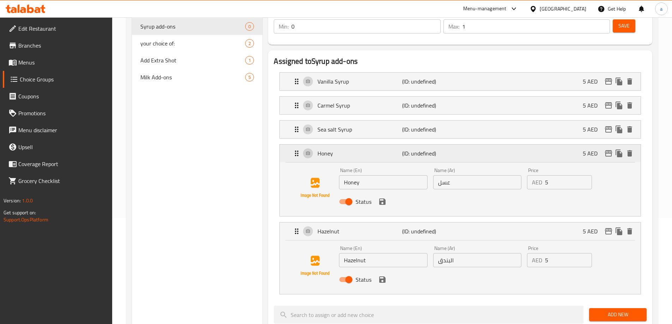
click at [299, 149] on icon "Expand" at bounding box center [297, 153] width 8 height 8
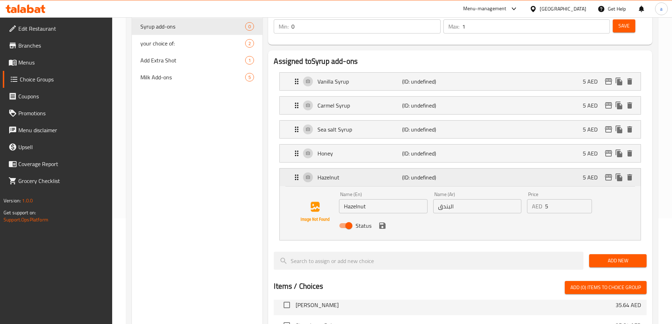
click at [297, 173] on icon "Expand" at bounding box center [297, 177] width 8 height 8
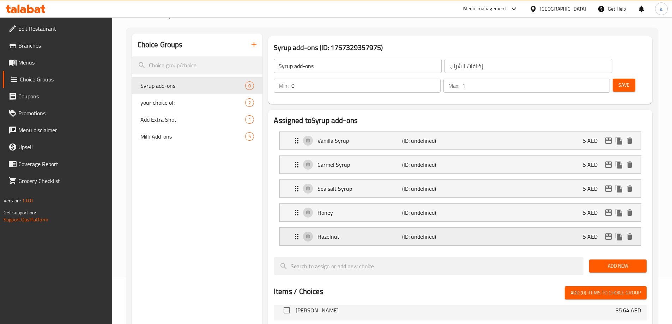
scroll to position [0, 0]
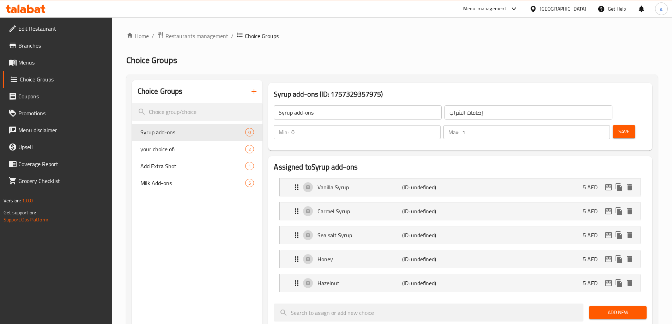
click at [613, 125] on button "Save" at bounding box center [624, 131] width 23 height 13
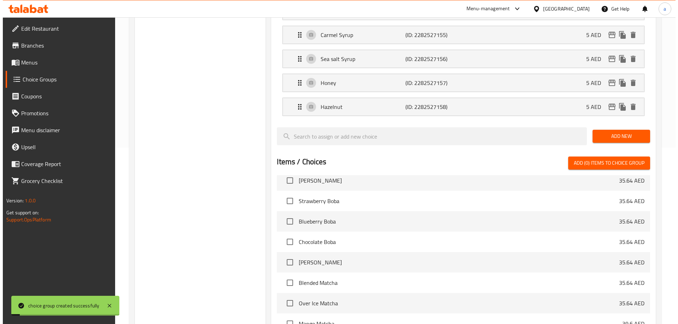
scroll to position [280, 0]
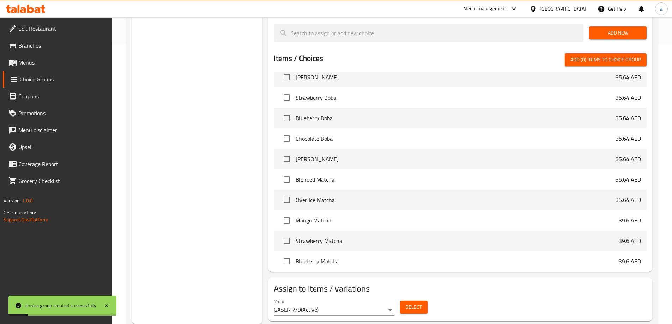
click at [419, 303] on span "Select" at bounding box center [414, 307] width 16 height 9
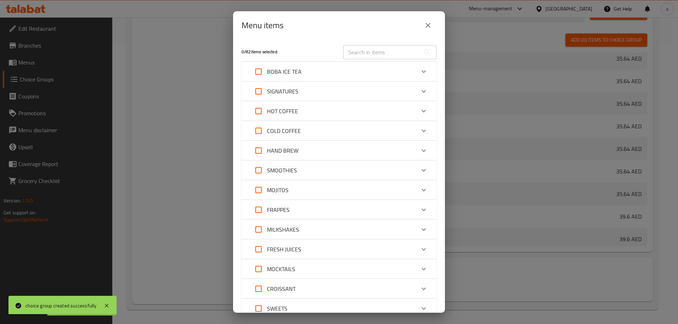
click at [264, 129] on input "Expand" at bounding box center [258, 130] width 17 height 17
checkbox input "true"
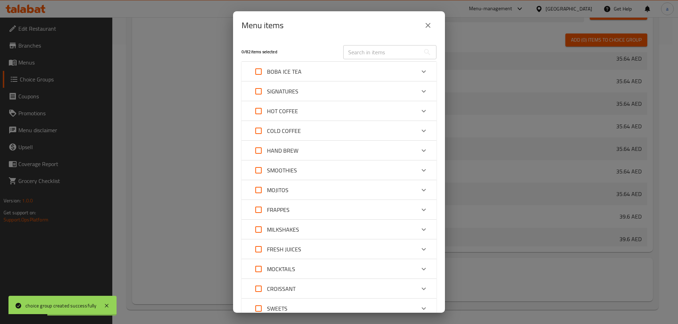
checkbox input "true"
click at [255, 114] on input "Expand" at bounding box center [258, 111] width 17 height 17
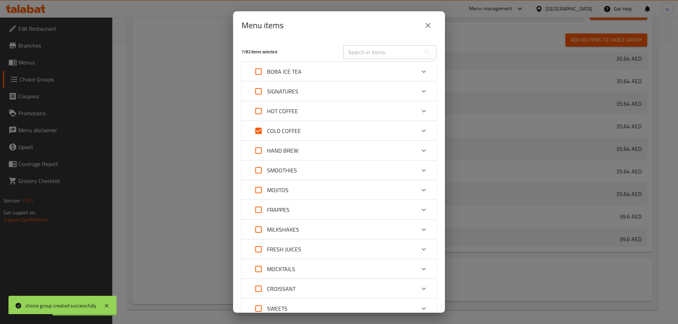
checkbox input "true"
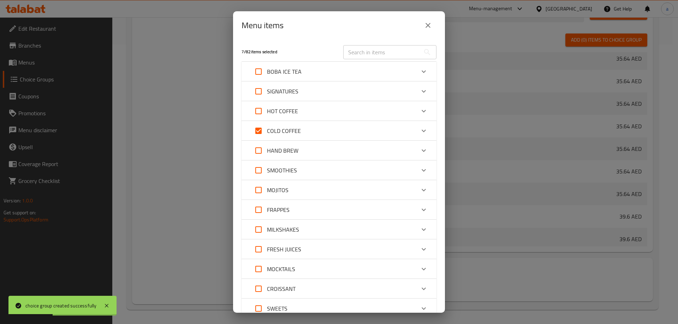
checkbox input "true"
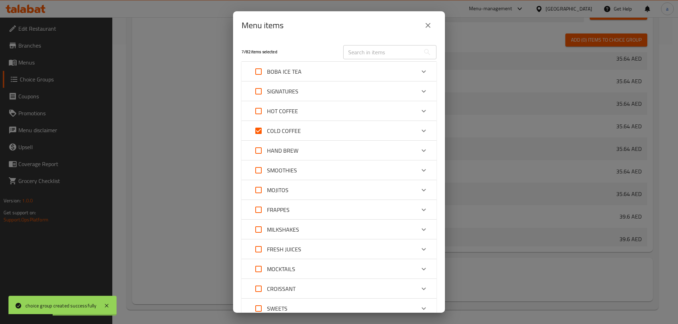
checkbox input "true"
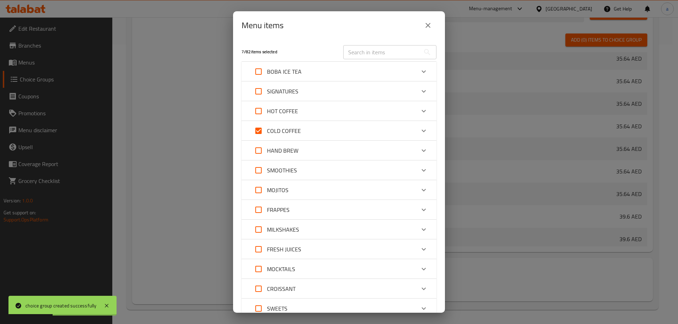
checkbox input "true"
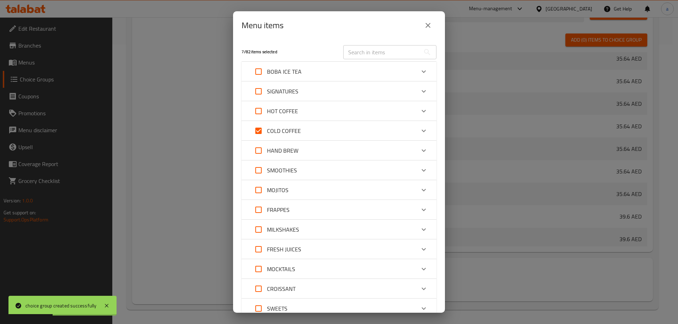
checkbox input "true"
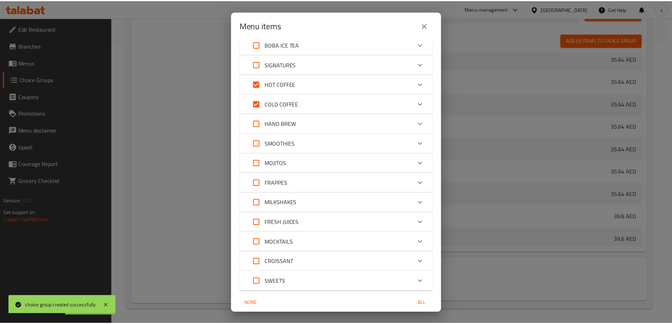
scroll to position [55, 0]
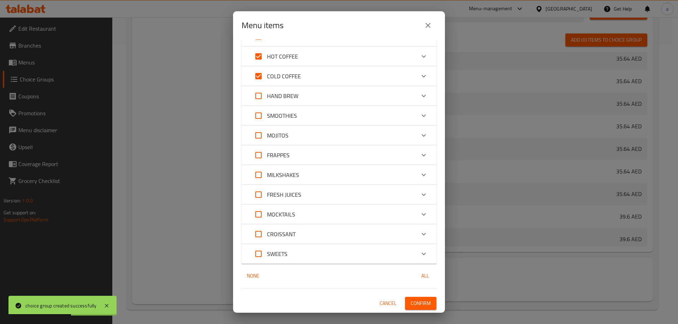
click at [412, 304] on span "Confirm" at bounding box center [420, 303] width 20 height 9
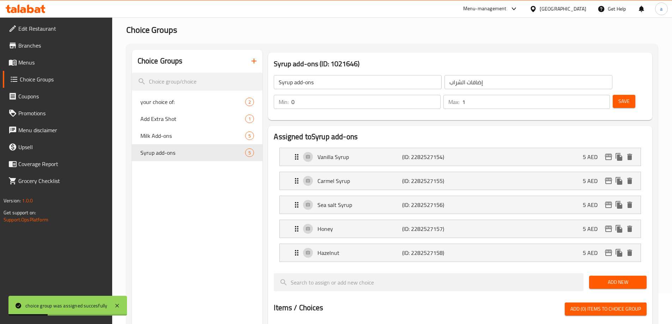
scroll to position [0, 0]
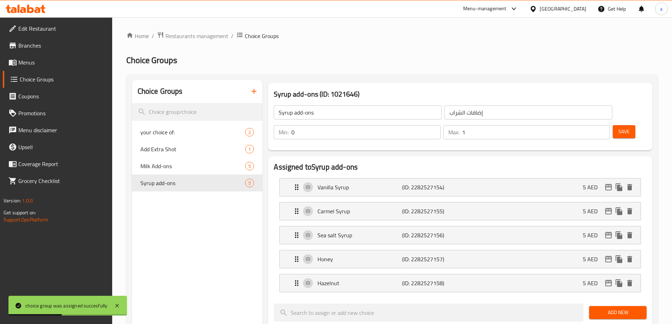
click at [248, 95] on button "button" at bounding box center [254, 91] width 17 height 17
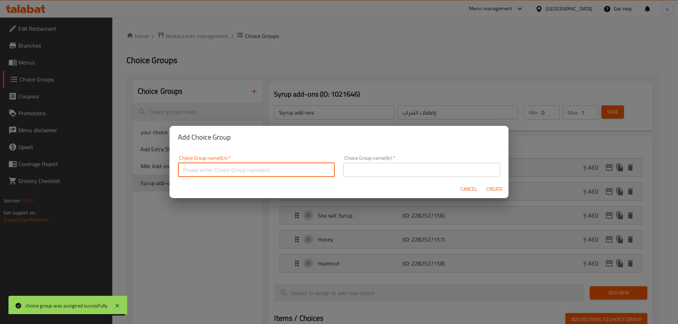
click at [265, 166] on input "text" at bounding box center [256, 170] width 157 height 14
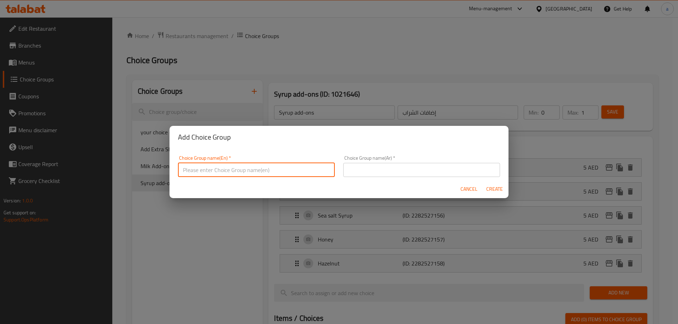
paste input "Coffee bean type"
type input "Coffee bean type"
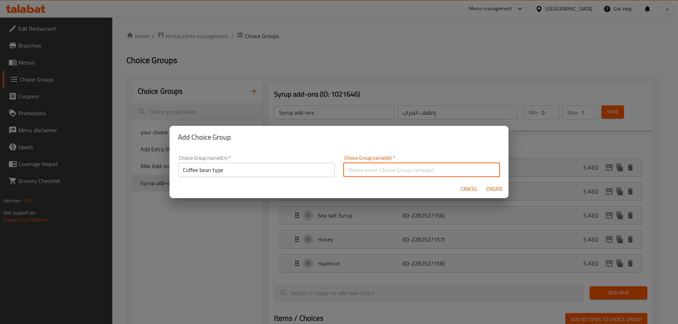
click at [343, 168] on input "text" at bounding box center [421, 170] width 157 height 14
paste input "نوع حبوب البن"
type input "نوع حبوب البن"
click at [489, 185] on span "Create" at bounding box center [494, 189] width 17 height 9
type input "Coffee bean type"
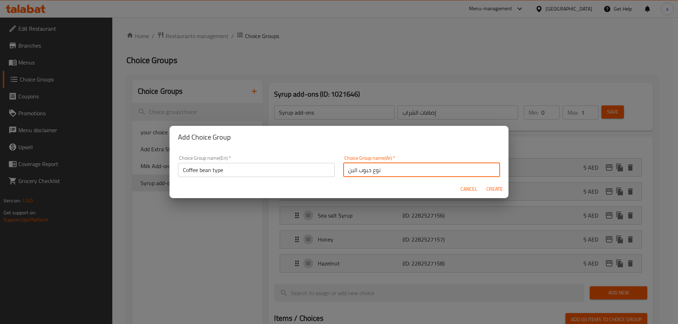
type input "نوع حبوب البن"
type input "0"
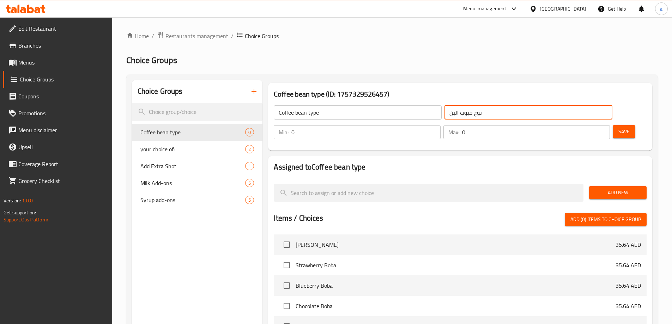
click at [445, 115] on input "نوع حبوب البن" at bounding box center [529, 113] width 168 height 14
type input "نوع حبوب القهوة"
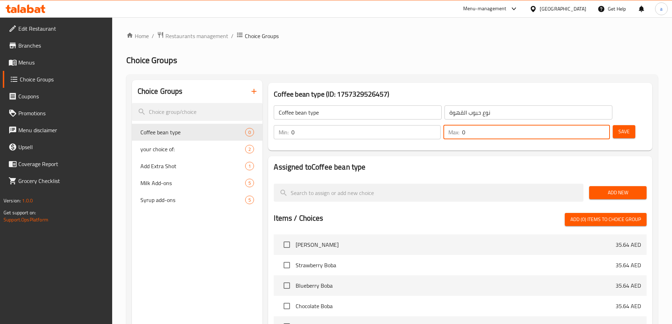
click at [587, 125] on input "0" at bounding box center [536, 132] width 148 height 14
type input "1"
click at [626, 188] on span "Add New" at bounding box center [618, 192] width 46 height 9
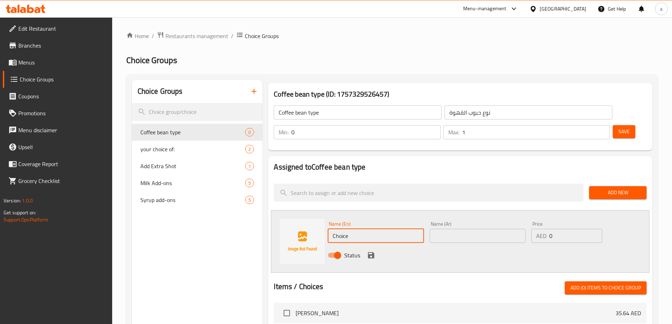
click at [349, 229] on input "Choice" at bounding box center [376, 236] width 96 height 14
paste input "Brazilian"
type input "Brazilian"
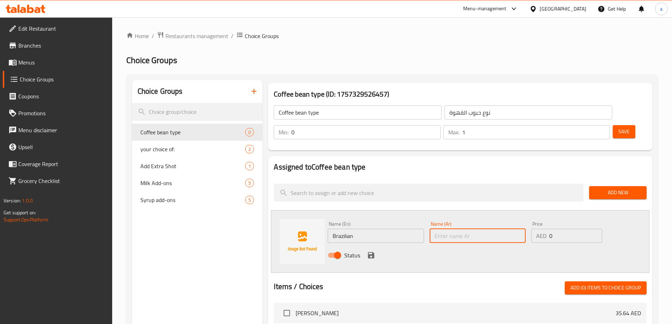
click at [462, 229] on input "text" at bounding box center [478, 236] width 96 height 14
paste input "برازيلي"
type input "برازيلي"
click at [371, 252] on icon "save" at bounding box center [371, 255] width 6 height 6
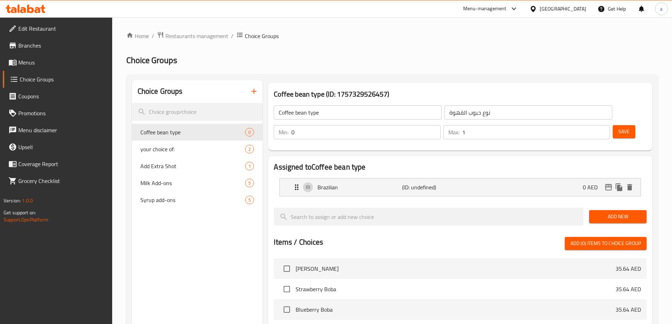
click at [617, 212] on span "Add New" at bounding box center [618, 216] width 46 height 9
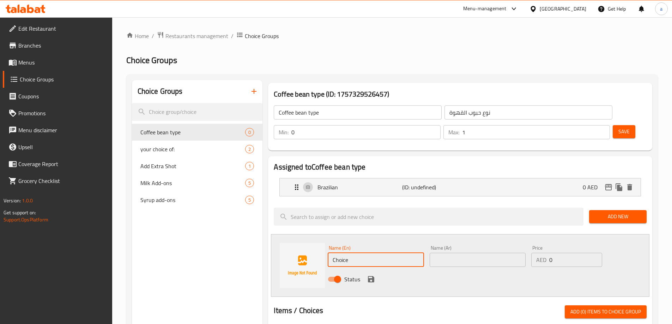
click at [365, 253] on input "Choice" at bounding box center [376, 260] width 96 height 14
paste input "Ethiopian"
type input "Ethiopian"
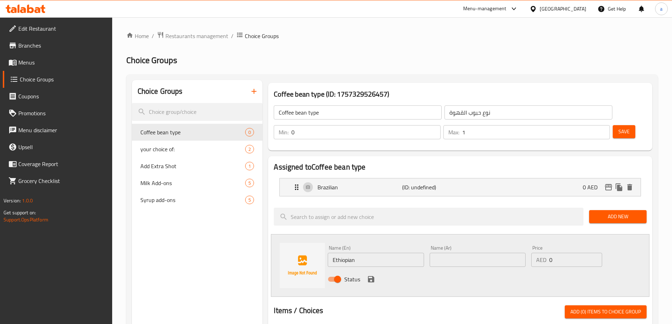
click at [454, 253] on input "text" at bounding box center [478, 260] width 96 height 14
paste input "إثيوبي"
type input "إثيوبي"
click at [375, 274] on button "save" at bounding box center [371, 279] width 11 height 11
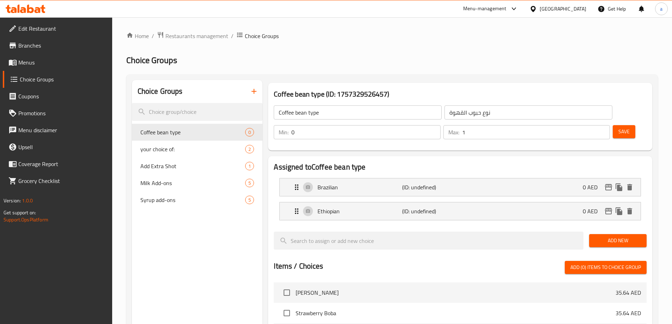
click at [619, 234] on button "Add New" at bounding box center [618, 240] width 58 height 13
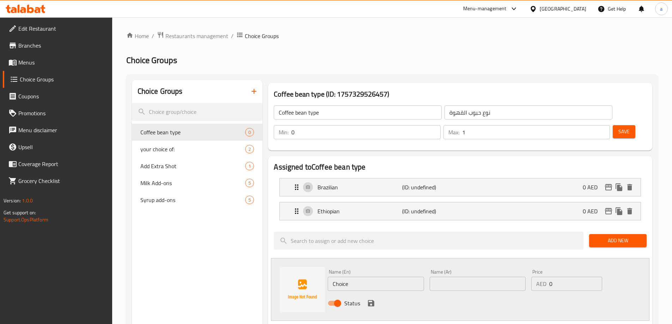
click at [398, 277] on input "Choice" at bounding box center [376, 284] width 96 height 14
paste input "olombian"
type input "Colombian"
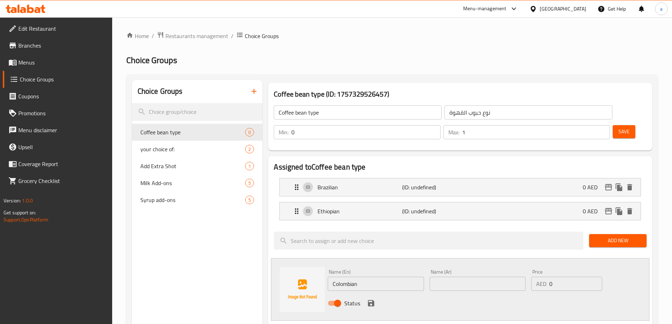
drag, startPoint x: 426, startPoint y: 266, endPoint x: 445, endPoint y: 266, distance: 19.1
click at [426, 267] on div "Name (En) Colombian Name (En)" at bounding box center [376, 280] width 102 height 27
click at [462, 277] on input "text" at bounding box center [478, 284] width 96 height 14
paste input "كولومبي"
type input "كولومبي"
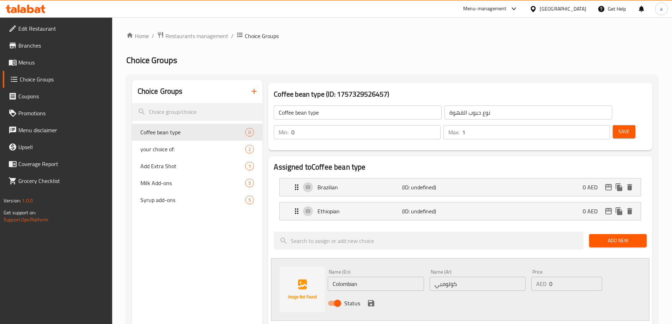
click at [573, 277] on input "0" at bounding box center [575, 284] width 53 height 14
type input "8"
click at [375, 294] on div "Status" at bounding box center [478, 303] width 306 height 19
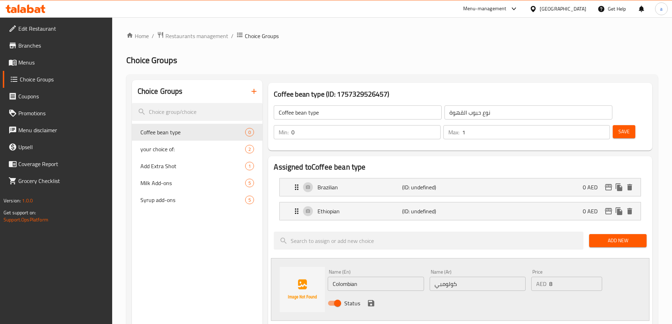
click at [371, 300] on icon "save" at bounding box center [371, 303] width 6 height 6
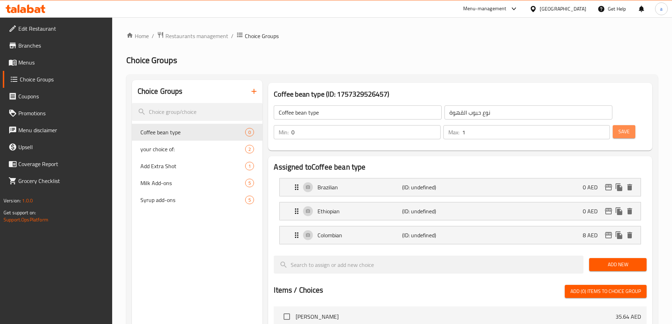
click at [613, 125] on button "Save" at bounding box center [624, 131] width 23 height 13
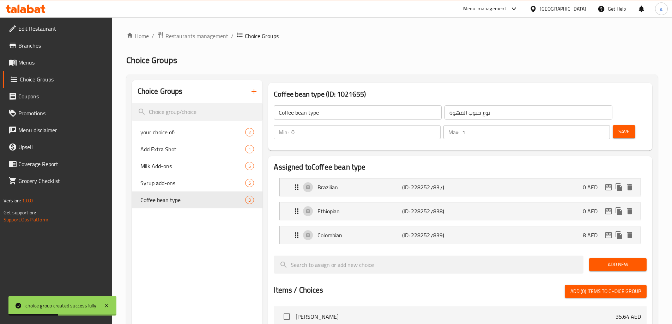
click at [440, 125] on input "0" at bounding box center [365, 132] width 149 height 14
type input "1"
click at [613, 125] on button "Save" at bounding box center [624, 131] width 23 height 13
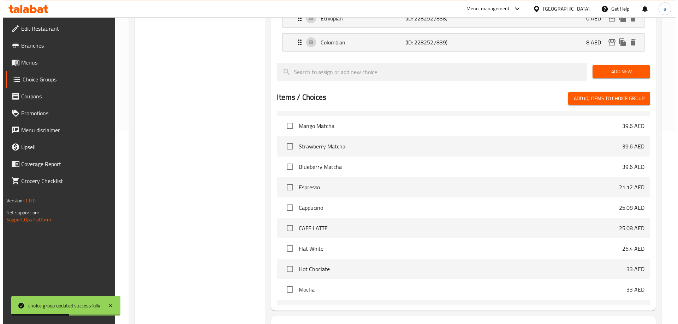
scroll to position [232, 0]
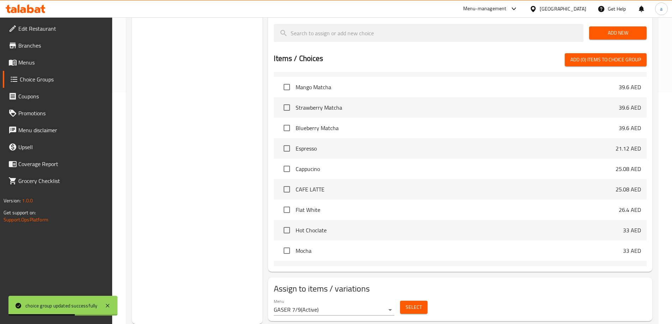
click at [415, 303] on span "Select" at bounding box center [414, 307] width 16 height 9
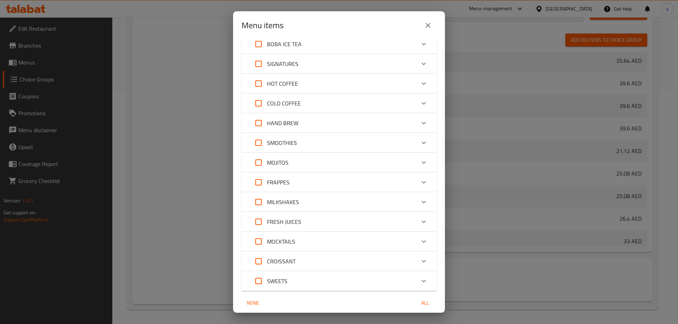
scroll to position [0, 0]
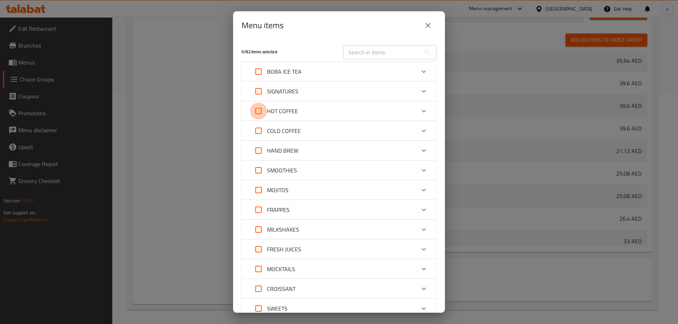
click at [257, 109] on input "Expand" at bounding box center [258, 111] width 17 height 17
checkbox input "true"
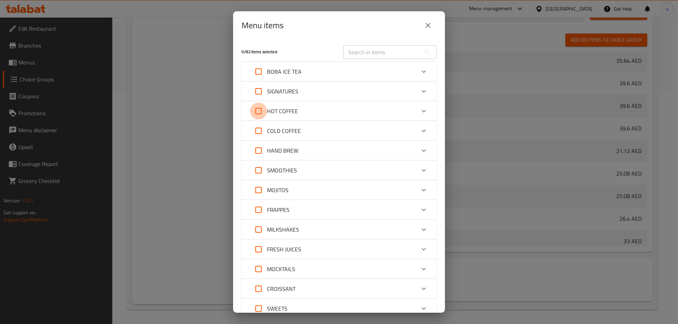
checkbox input "true"
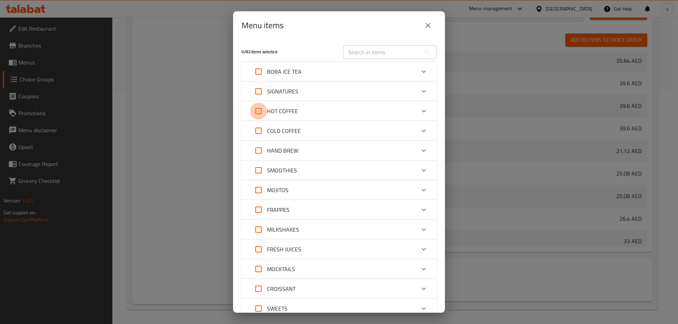
checkbox input "true"
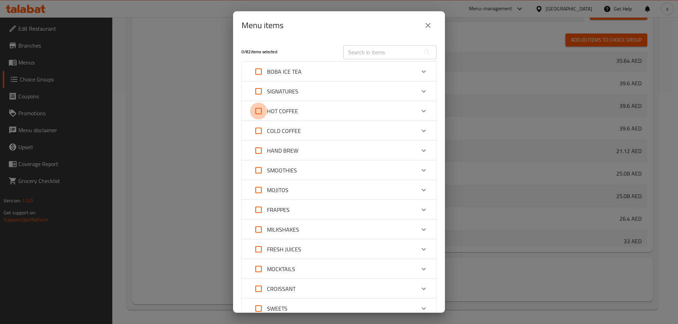
checkbox input "true"
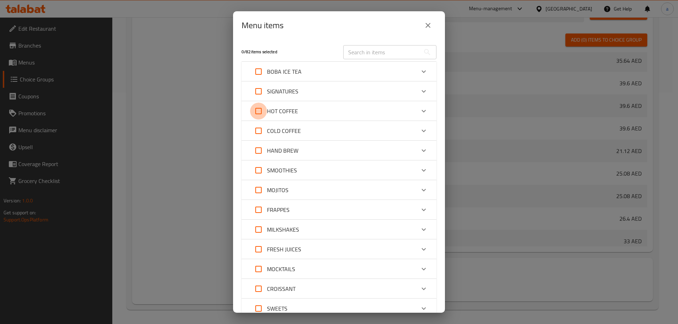
checkbox input "true"
click at [257, 132] on input "Expand" at bounding box center [258, 130] width 17 height 17
checkbox input "true"
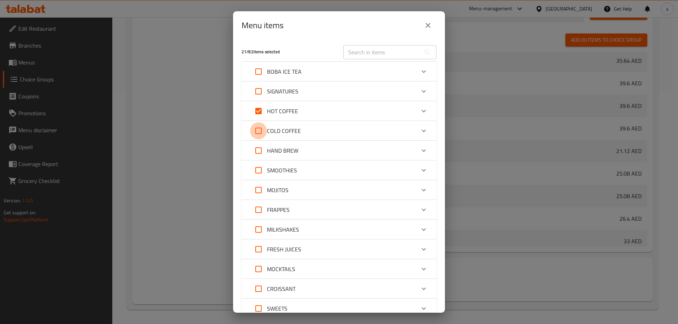
checkbox input "true"
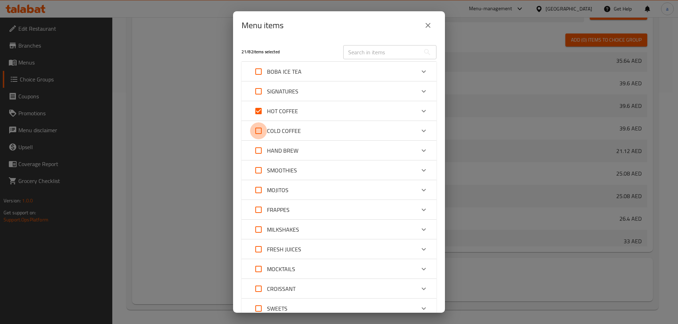
checkbox input "true"
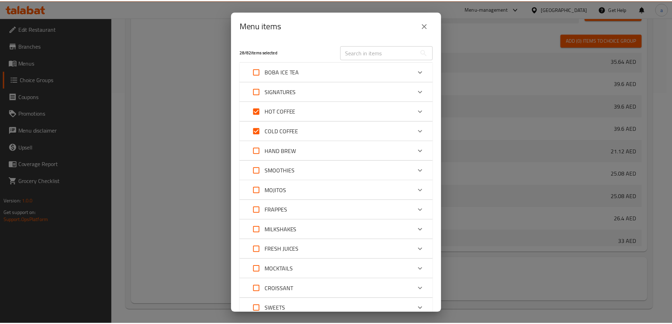
scroll to position [55, 0]
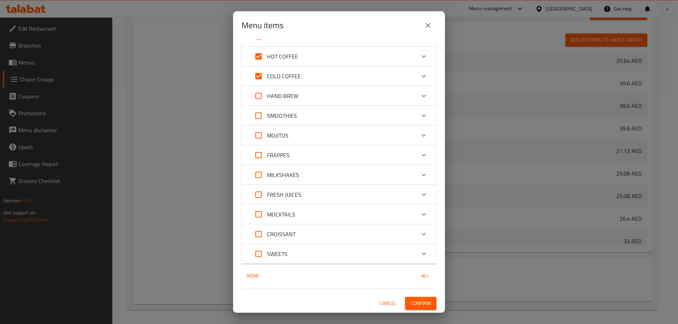
click at [417, 302] on span "Confirm" at bounding box center [420, 303] width 20 height 9
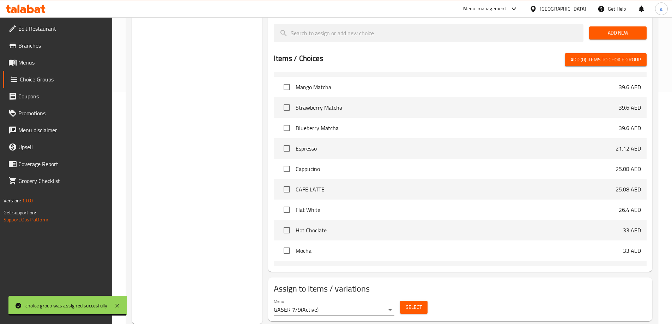
click at [42, 68] on link "Menus" at bounding box center [57, 62] width 109 height 17
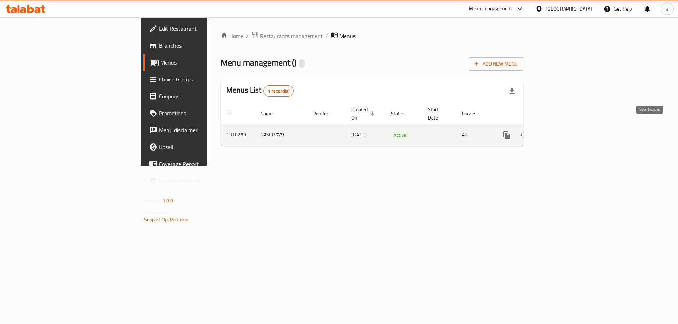
click at [566, 129] on link "enhanced table" at bounding box center [557, 135] width 17 height 17
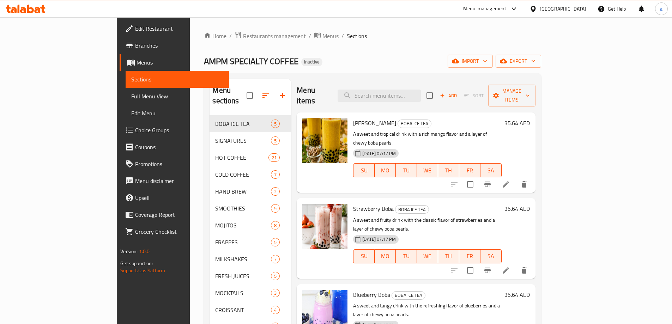
click at [131, 99] on span "Full Menu View" at bounding box center [177, 96] width 92 height 8
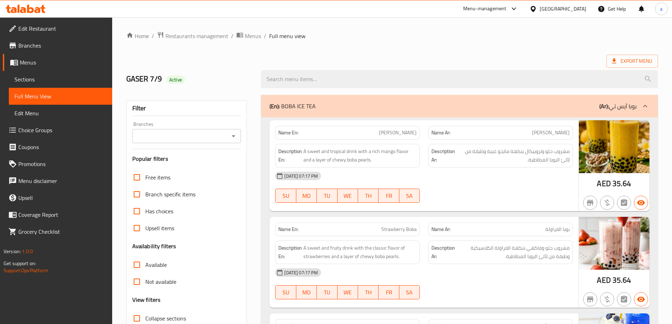
scroll to position [71, 0]
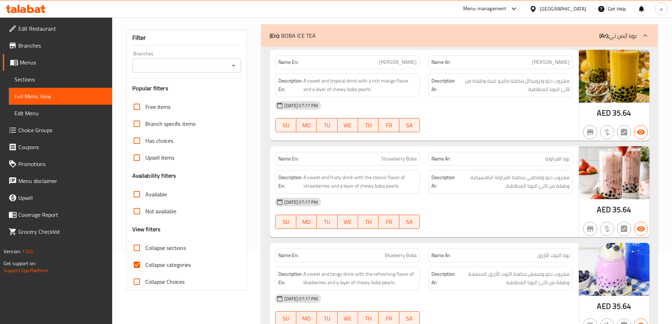
click at [150, 249] on span "Collapse sections" at bounding box center [165, 248] width 41 height 8
click at [145, 249] on input "Collapse sections" at bounding box center [136, 248] width 17 height 17
checkbox input "true"
click at [150, 264] on span "Collapse categories" at bounding box center [168, 265] width 46 height 8
click at [145, 264] on input "Collapse categories" at bounding box center [136, 265] width 17 height 17
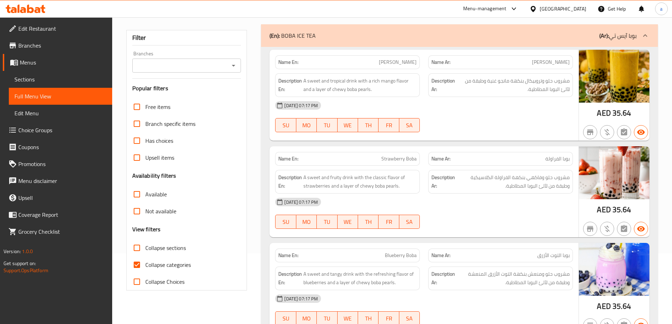
checkbox input "false"
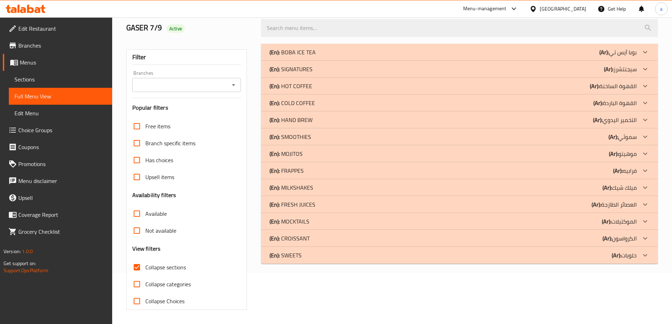
scroll to position [51, 0]
click at [581, 88] on div "(En): HOT COFFEE (Ar): القهوة الساخنة" at bounding box center [453, 86] width 367 height 8
click at [635, 104] on div "(En): BOBA ICE TEA (Ar): بوبا آيس تي Name En: Mango Boba Name Ar: مانجو بوبا De…" at bounding box center [459, 154] width 397 height 220
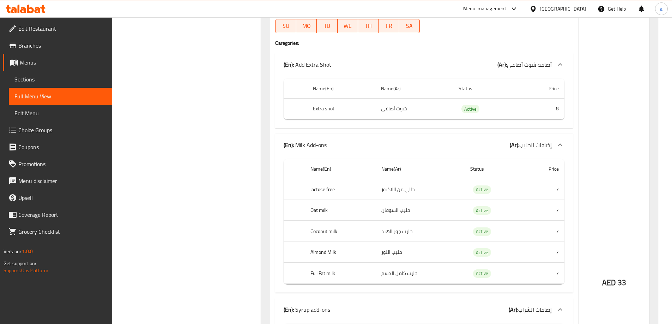
scroll to position [13030, 0]
